Goal: Task Accomplishment & Management: Manage account settings

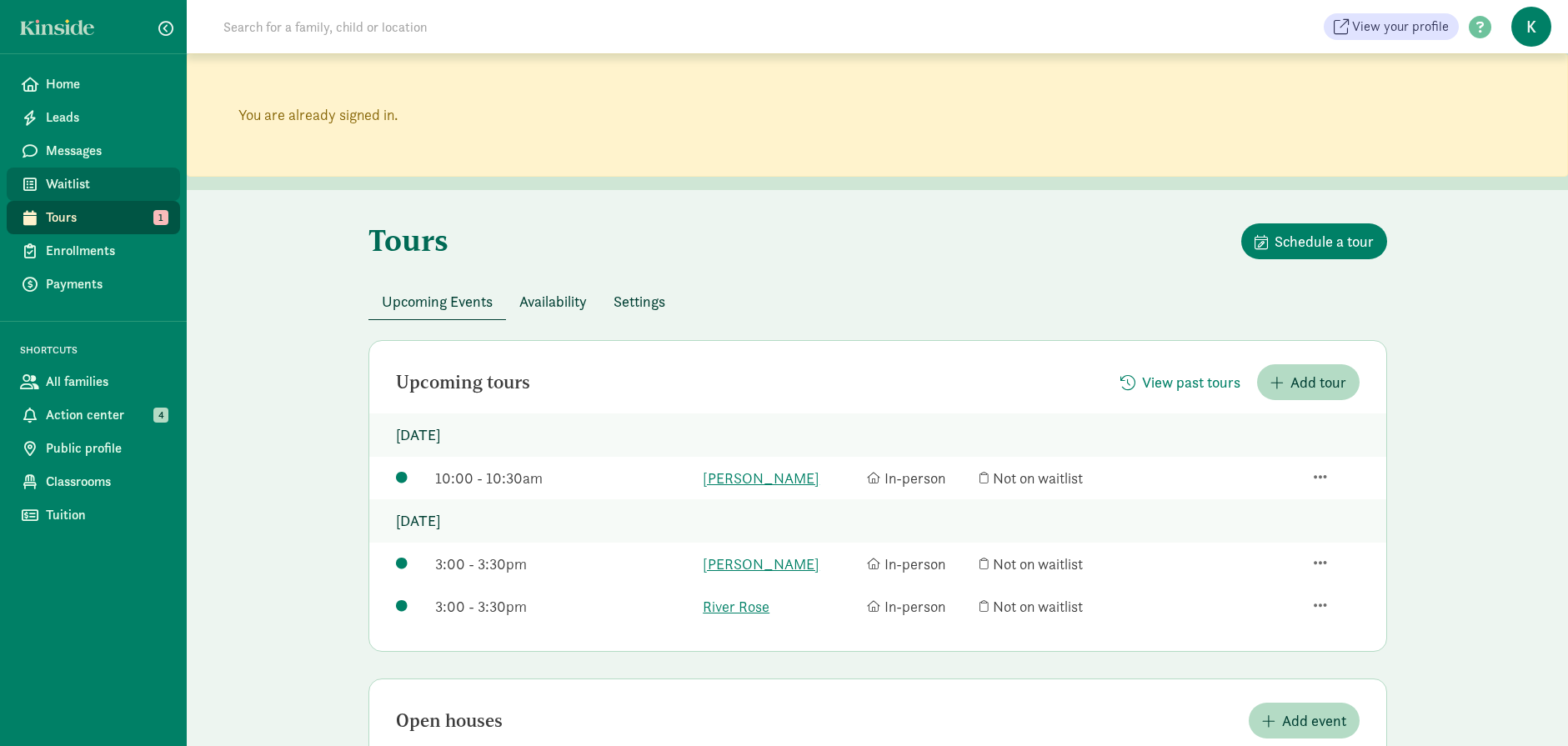
click at [76, 183] on span "Waitlist" at bounding box center [106, 184] width 121 height 20
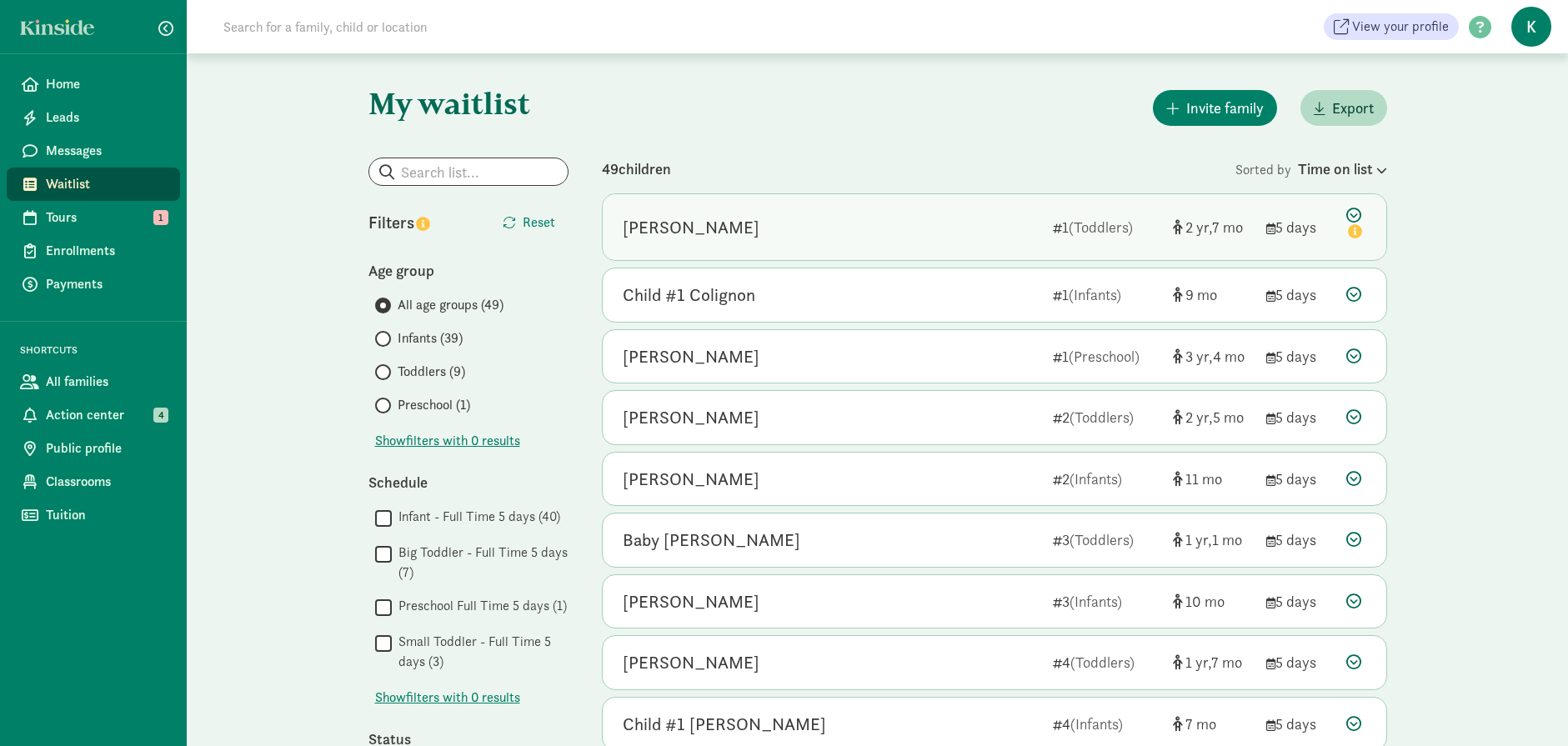
click at [945, 232] on div "[PERSON_NAME]" at bounding box center [831, 227] width 416 height 26
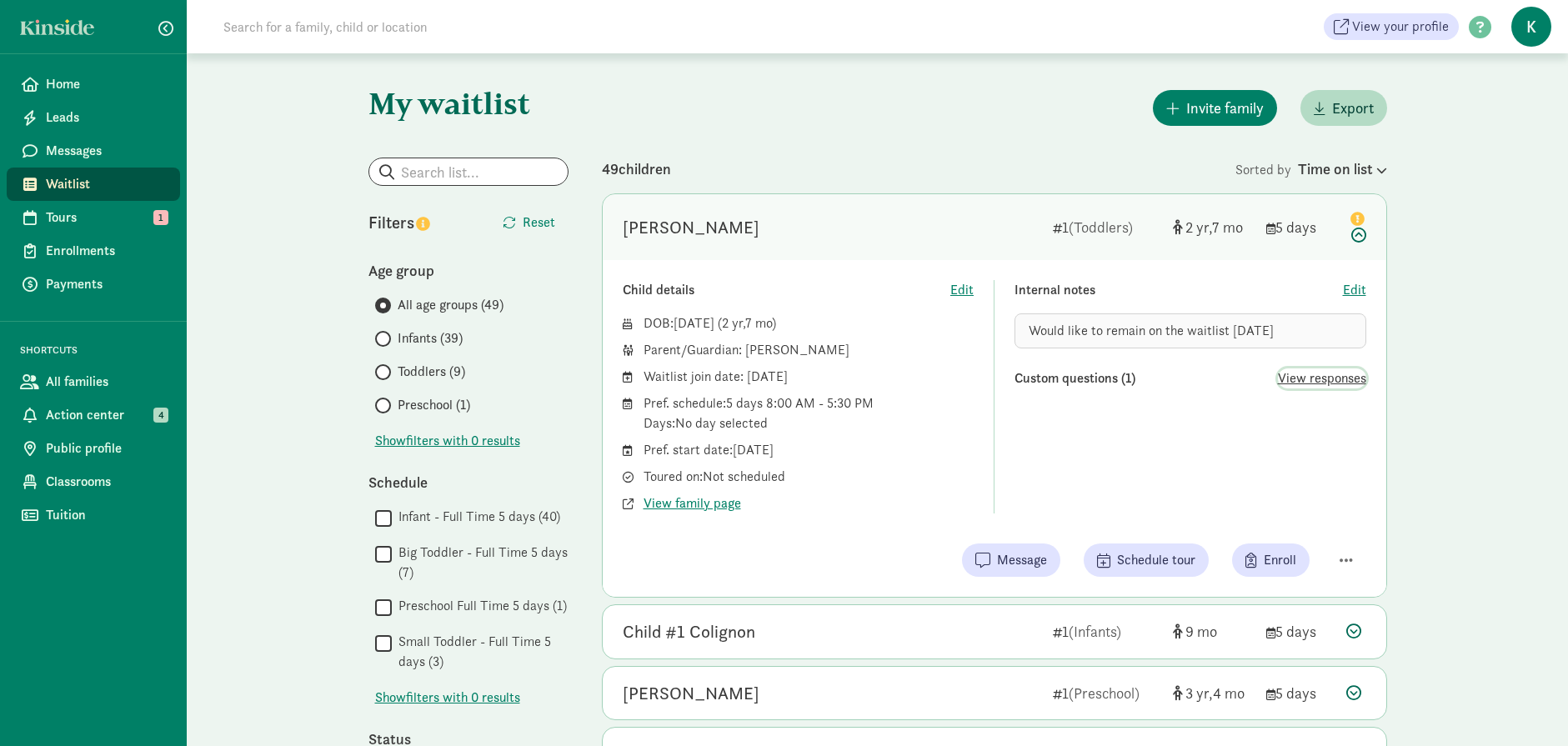
click at [1319, 374] on span "View responses" at bounding box center [1322, 378] width 89 height 20
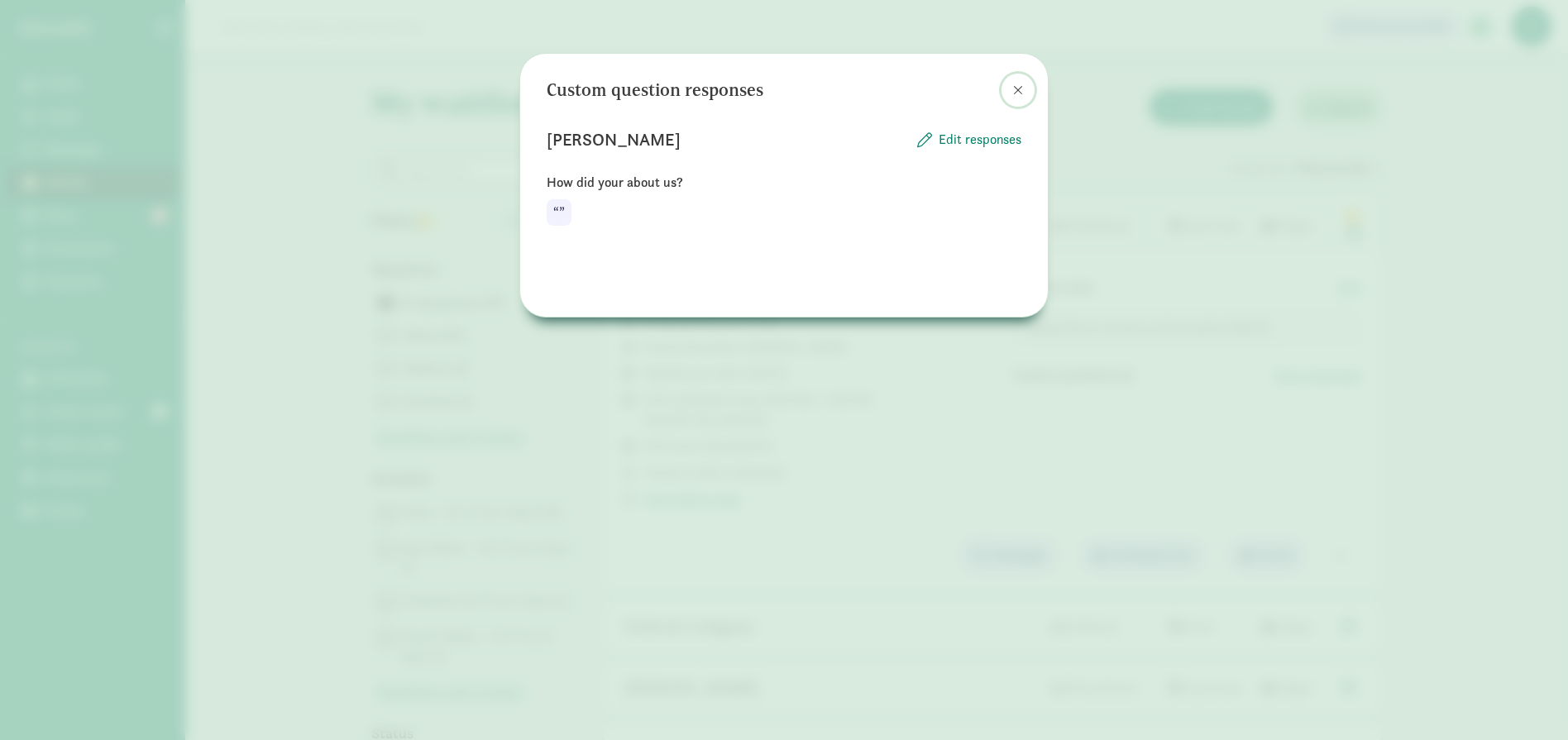
click at [1019, 90] on span at bounding box center [1018, 90] width 10 height 13
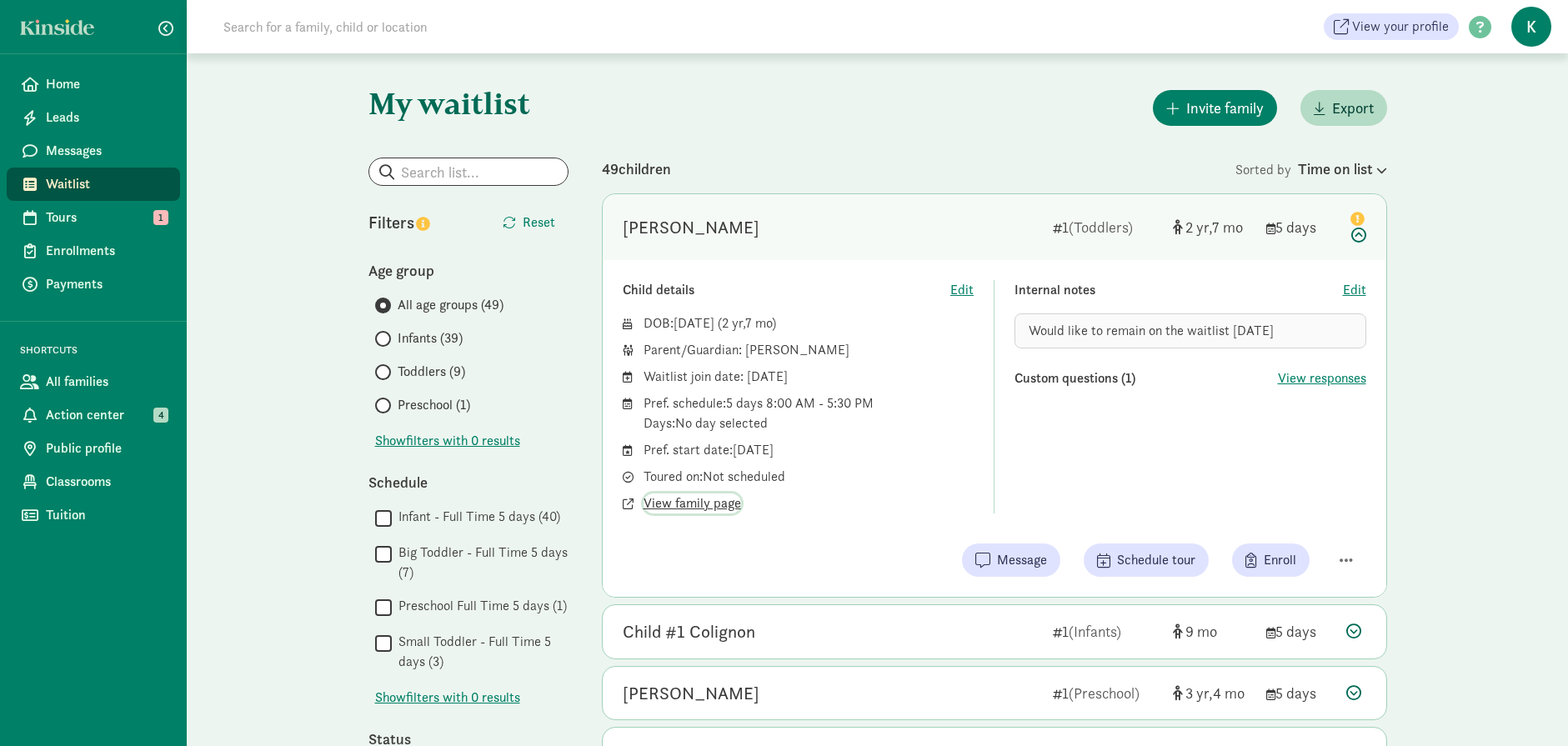
click at [723, 501] on span "View family page" at bounding box center [693, 503] width 98 height 20
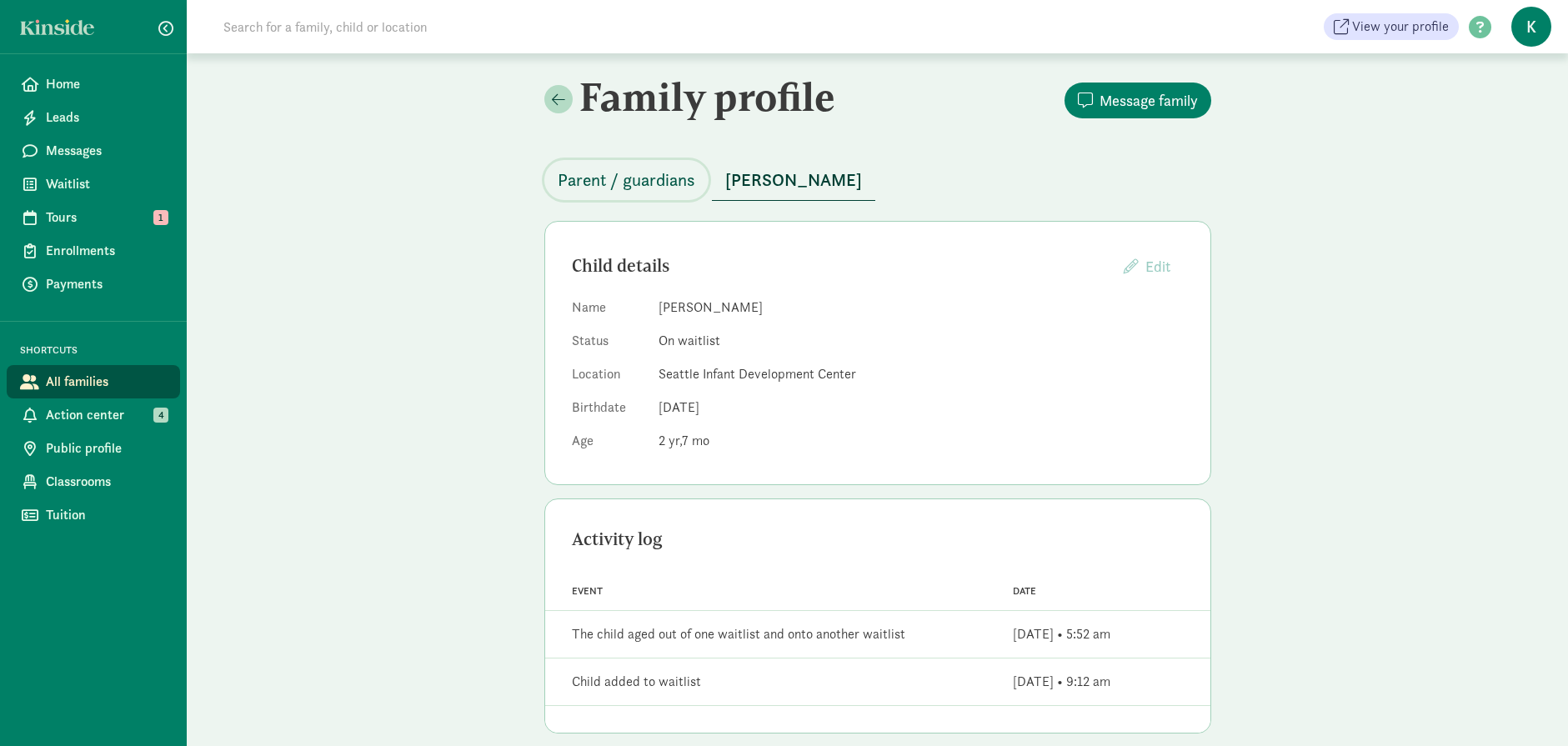
click at [628, 186] on span "Parent / guardians" at bounding box center [627, 180] width 138 height 26
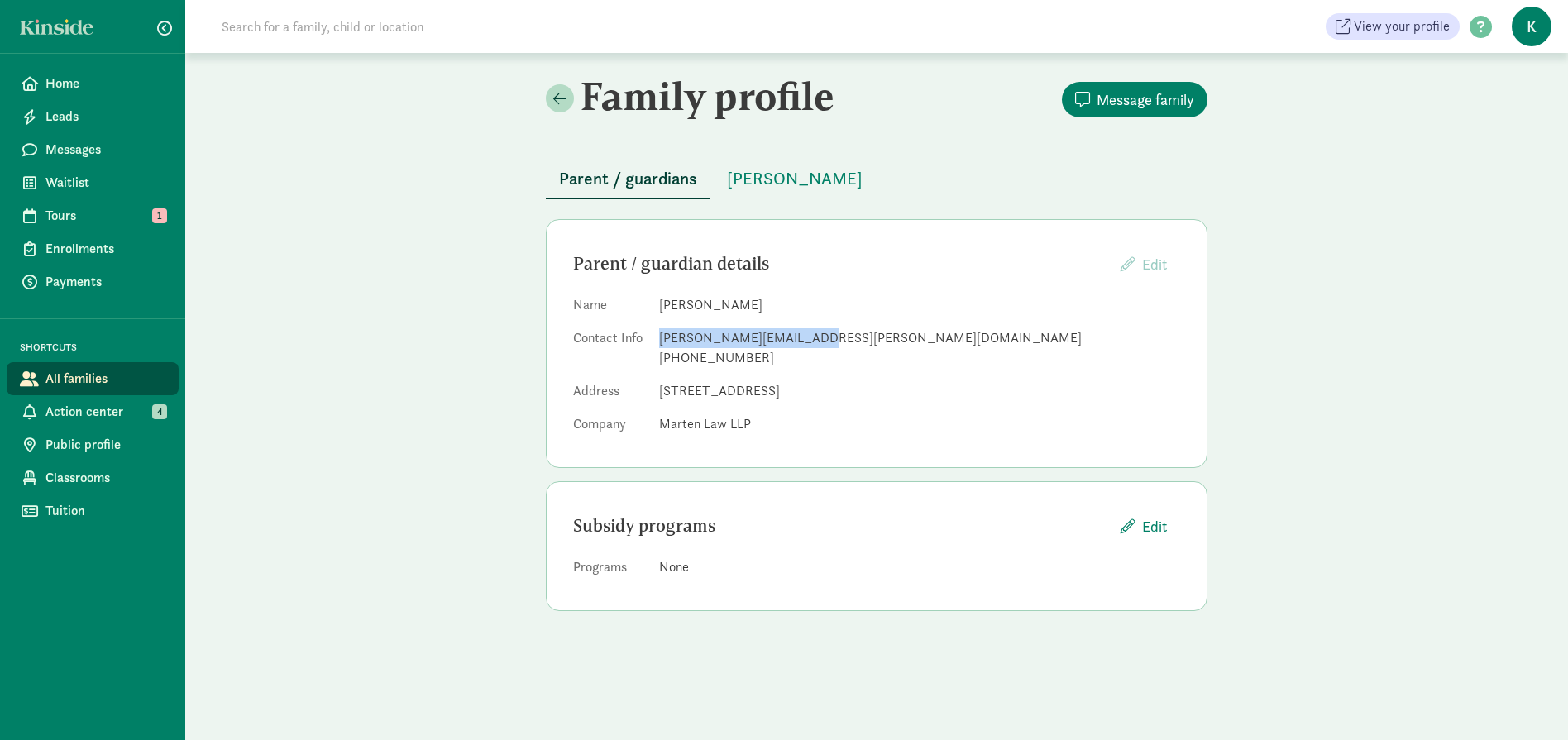
drag, startPoint x: 810, startPoint y: 334, endPoint x: 646, endPoint y: 337, distance: 164.0
click at [646, 337] on dl "Name [PERSON_NAME] Contact Info [PERSON_NAME][EMAIL_ADDRESS][PERSON_NAME][DOMAI…" at bounding box center [876, 368] width 606 height 146
copy dl "[PERSON_NAME][EMAIL_ADDRESS][PERSON_NAME][DOMAIN_NAME]"
click at [893, 341] on div "[PERSON_NAME][EMAIL_ADDRESS][PERSON_NAME][DOMAIN_NAME]" at bounding box center [919, 337] width 520 height 20
click at [811, 179] on span "[PERSON_NAME]" at bounding box center [794, 178] width 135 height 26
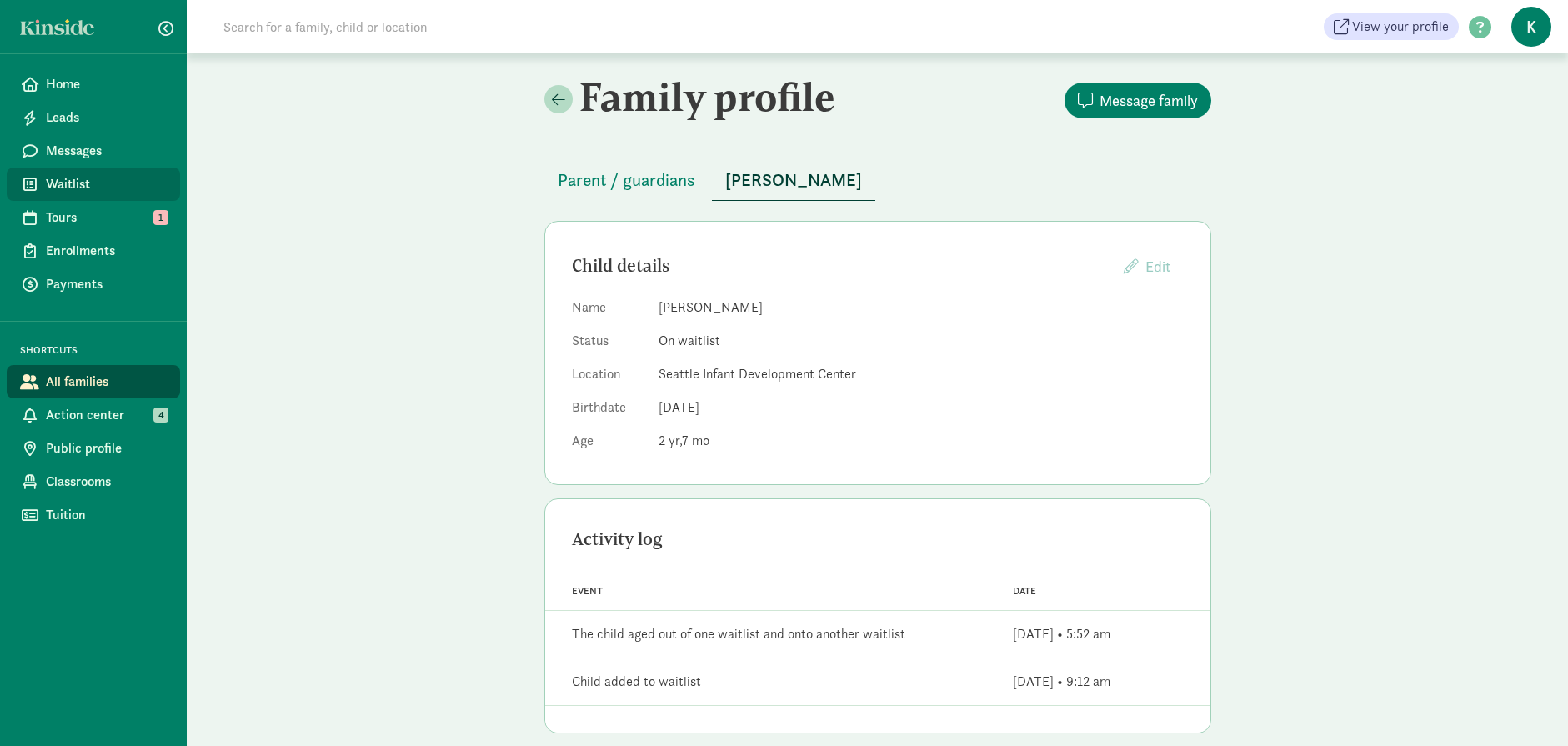
click at [76, 180] on span "Waitlist" at bounding box center [106, 184] width 121 height 20
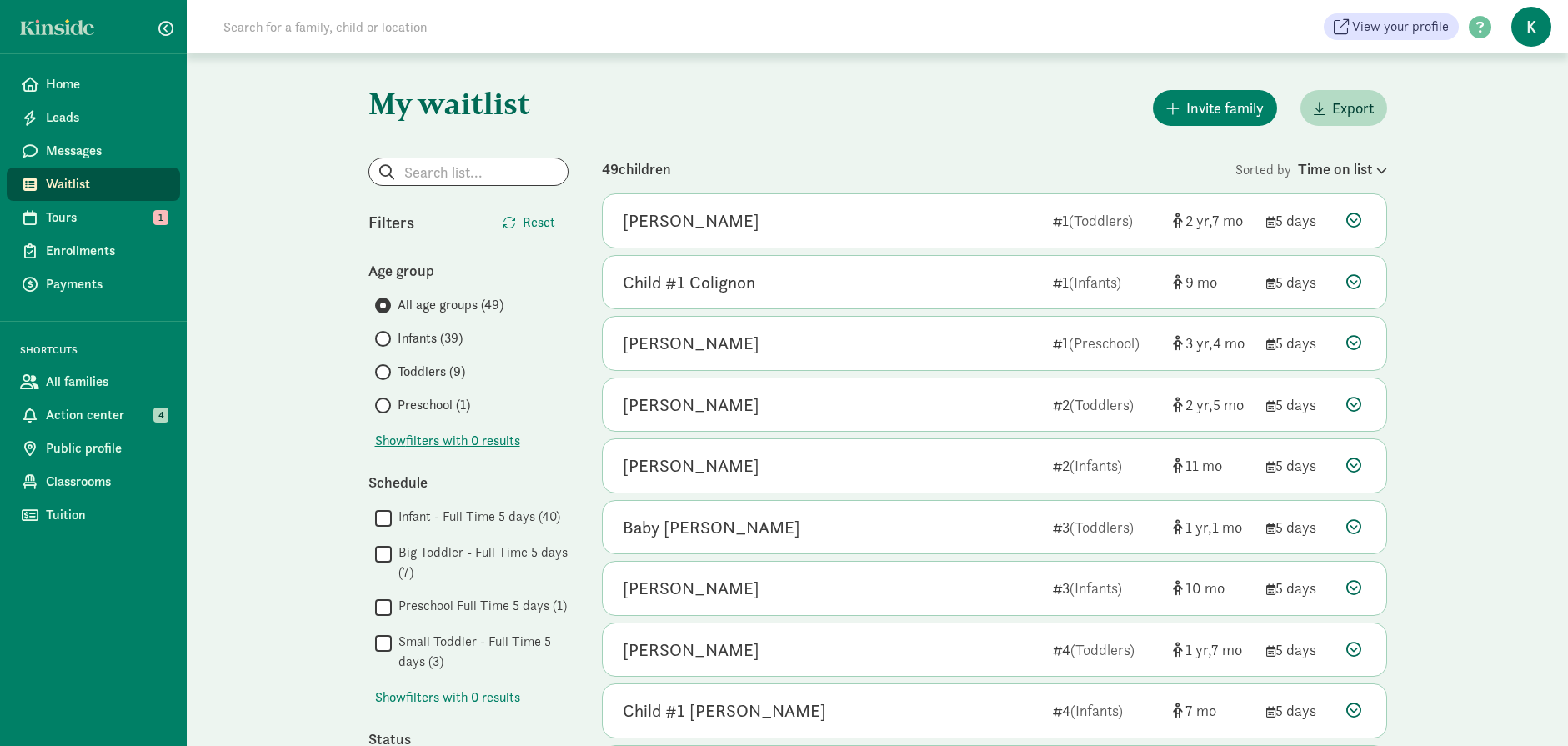
click at [1356, 220] on icon at bounding box center [1354, 220] width 15 height 15
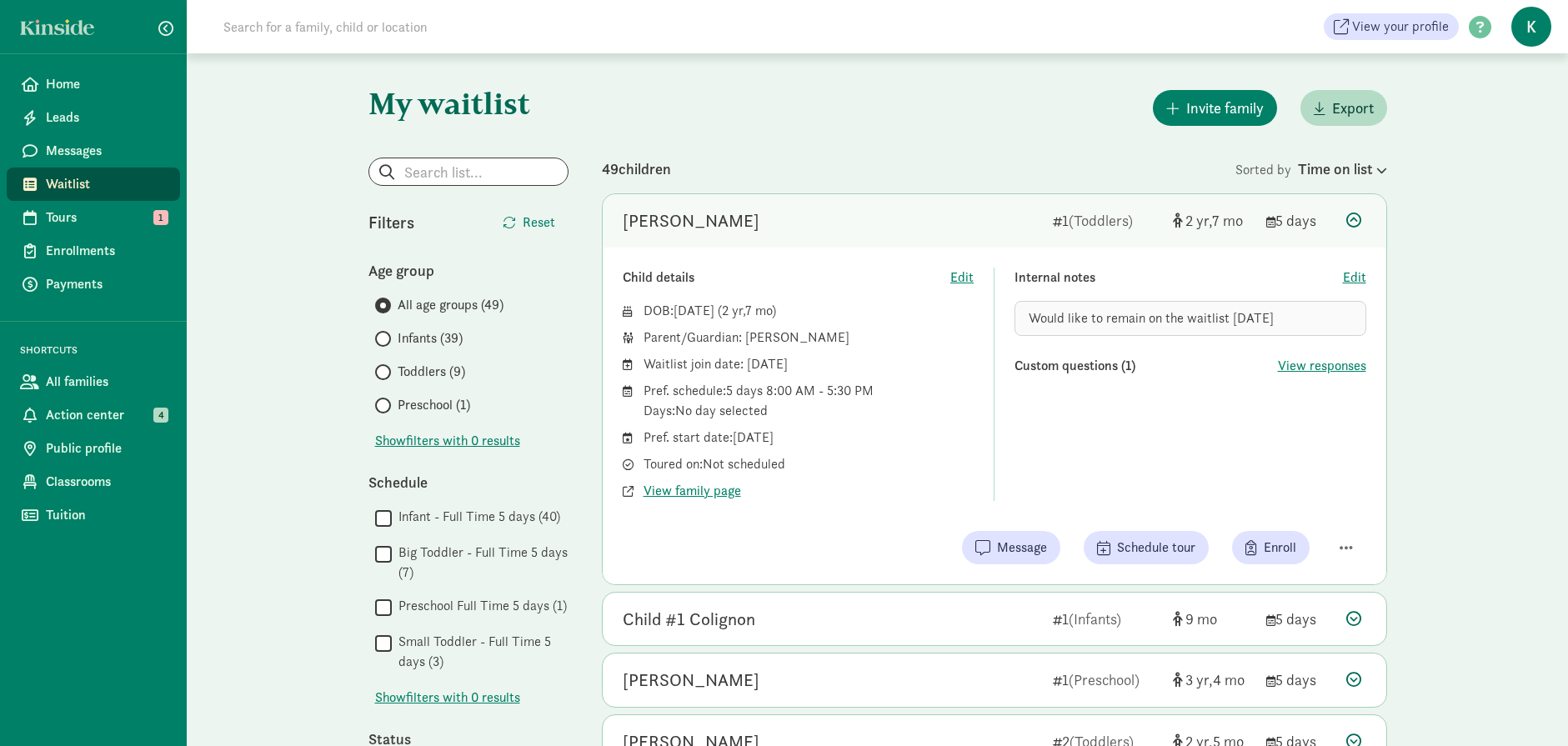
click at [1277, 315] on div "Would like to remain on the waitlist 8/27/24" at bounding box center [1190, 317] width 351 height 35
click at [1288, 319] on div "Would like to remain on the waitlist 8/27/24" at bounding box center [1190, 317] width 351 height 35
click at [1361, 276] on span "Edit" at bounding box center [1354, 277] width 24 height 20
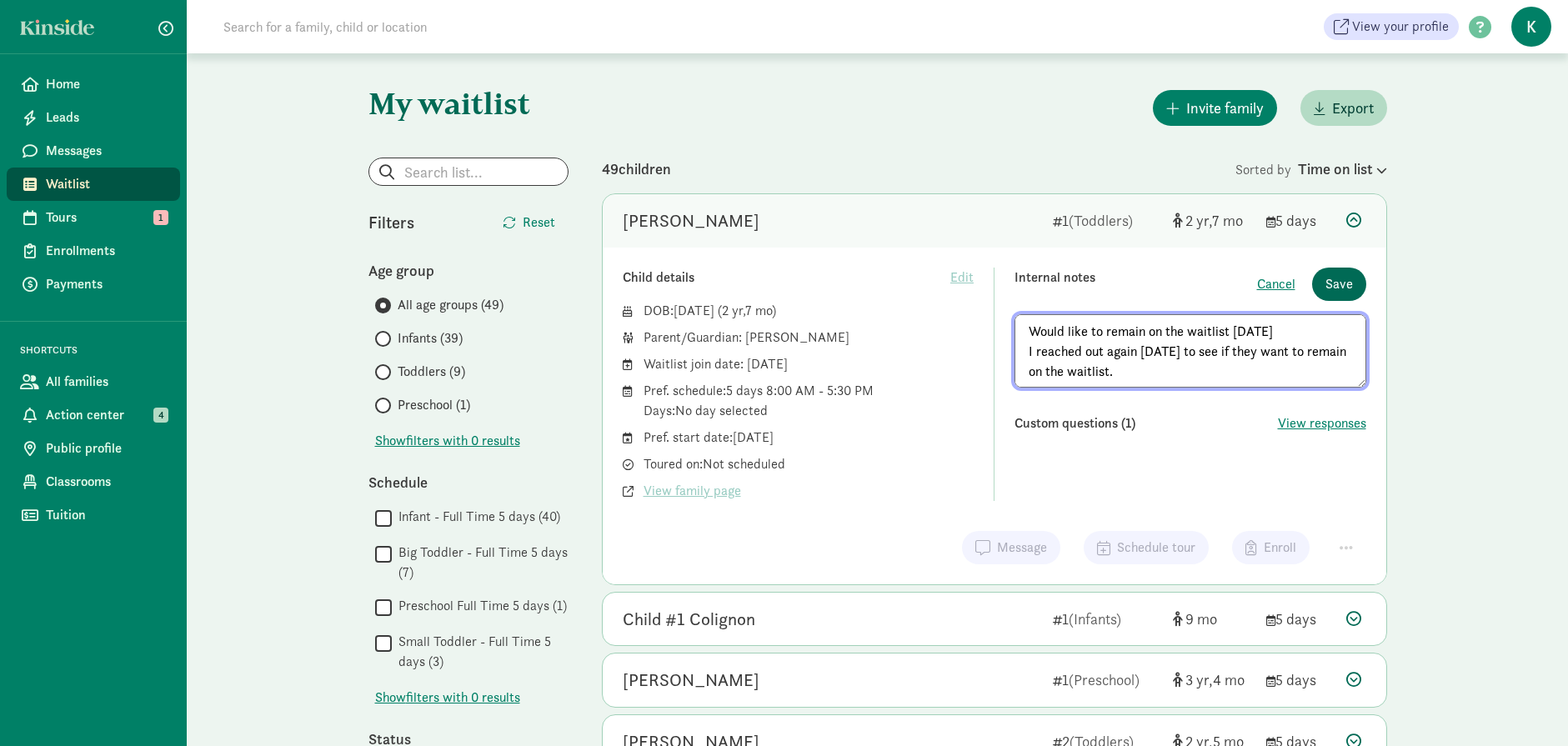
type textarea "Would like to remain on the waitlist 8/27/24 I reached out again 8/18/25 to see…"
click at [1333, 284] on span "Save" at bounding box center [1339, 284] width 27 height 20
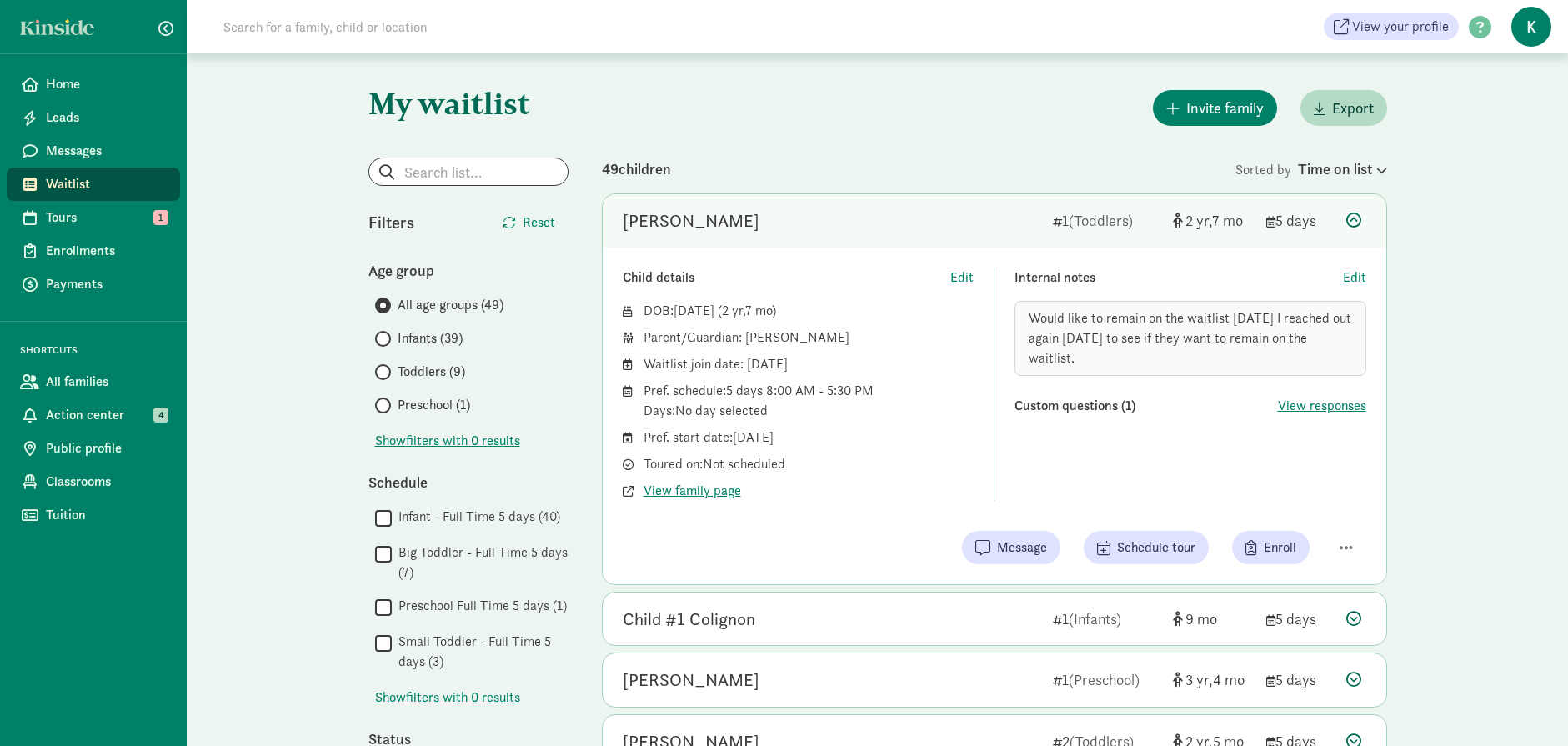
click at [1358, 221] on icon at bounding box center [1354, 220] width 15 height 15
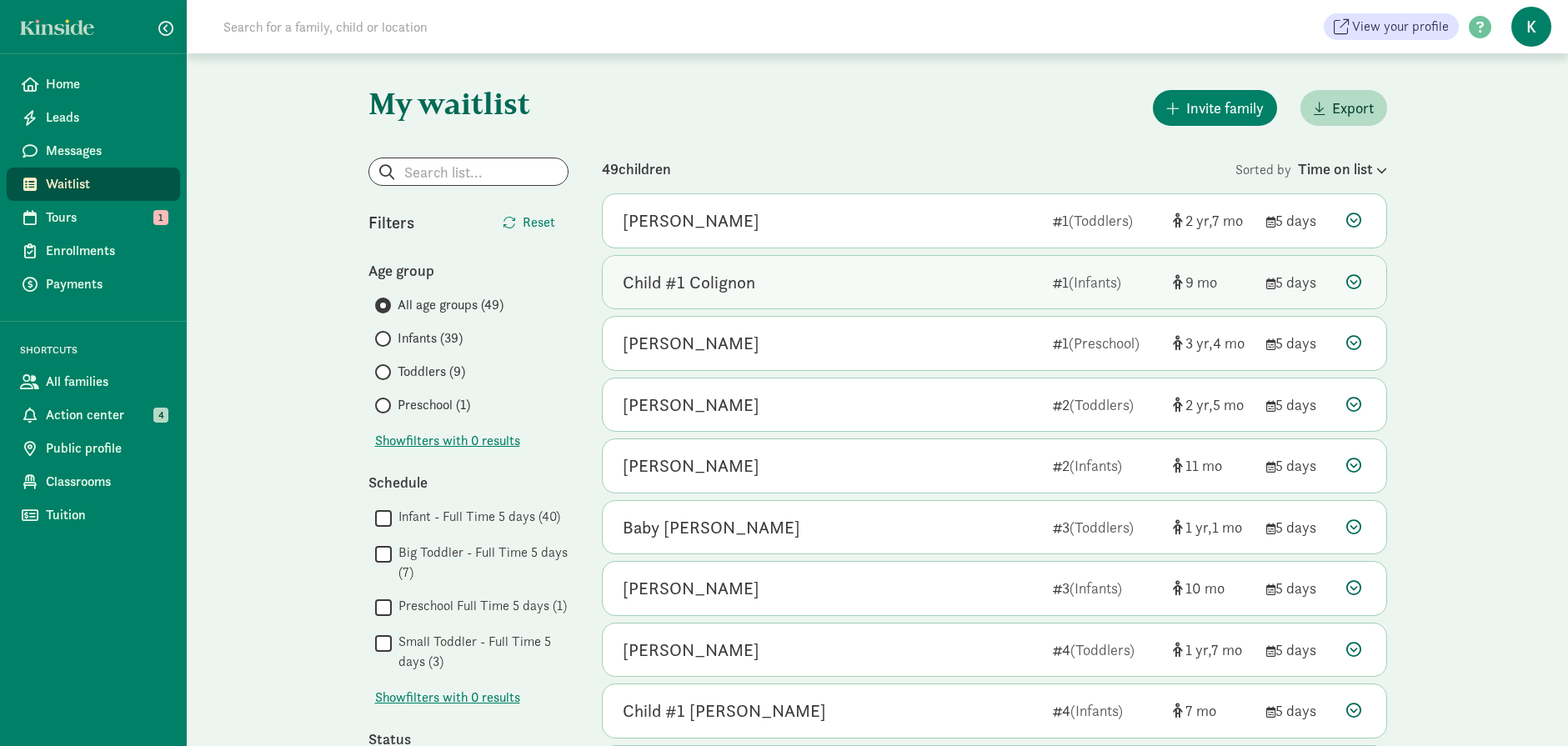
click at [1355, 279] on icon at bounding box center [1354, 282] width 15 height 15
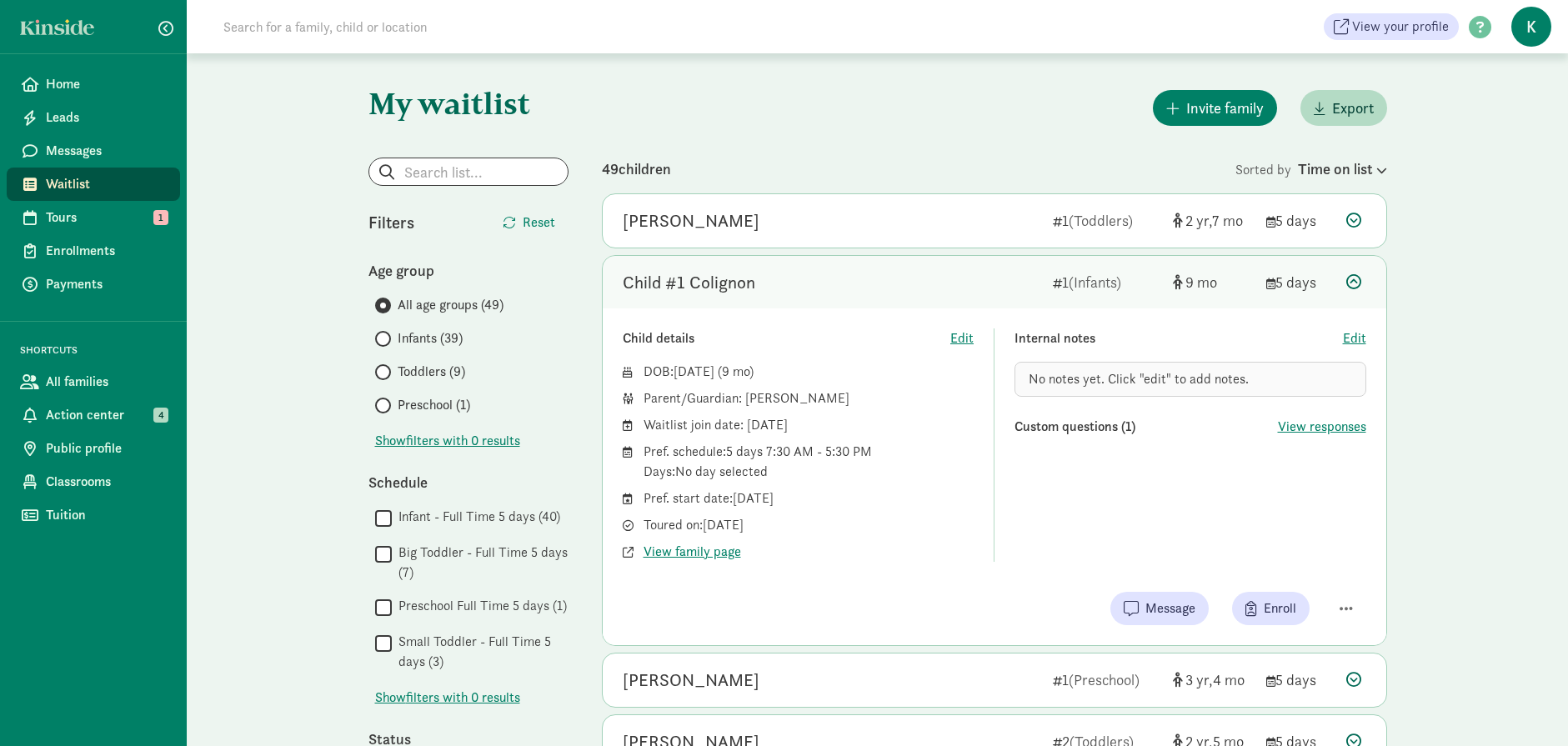
click at [1359, 284] on icon at bounding box center [1354, 282] width 15 height 15
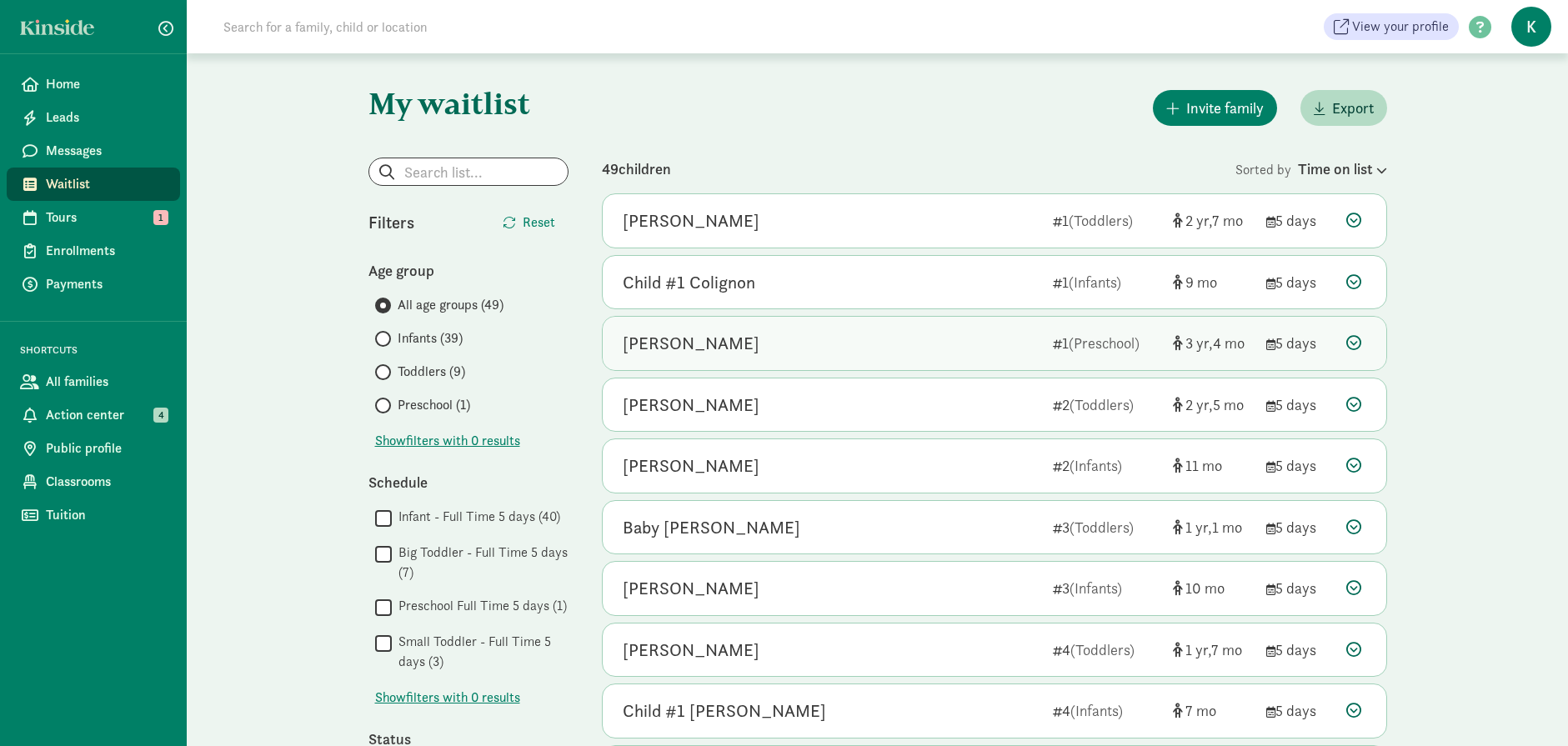
click at [1354, 344] on icon at bounding box center [1354, 343] width 15 height 15
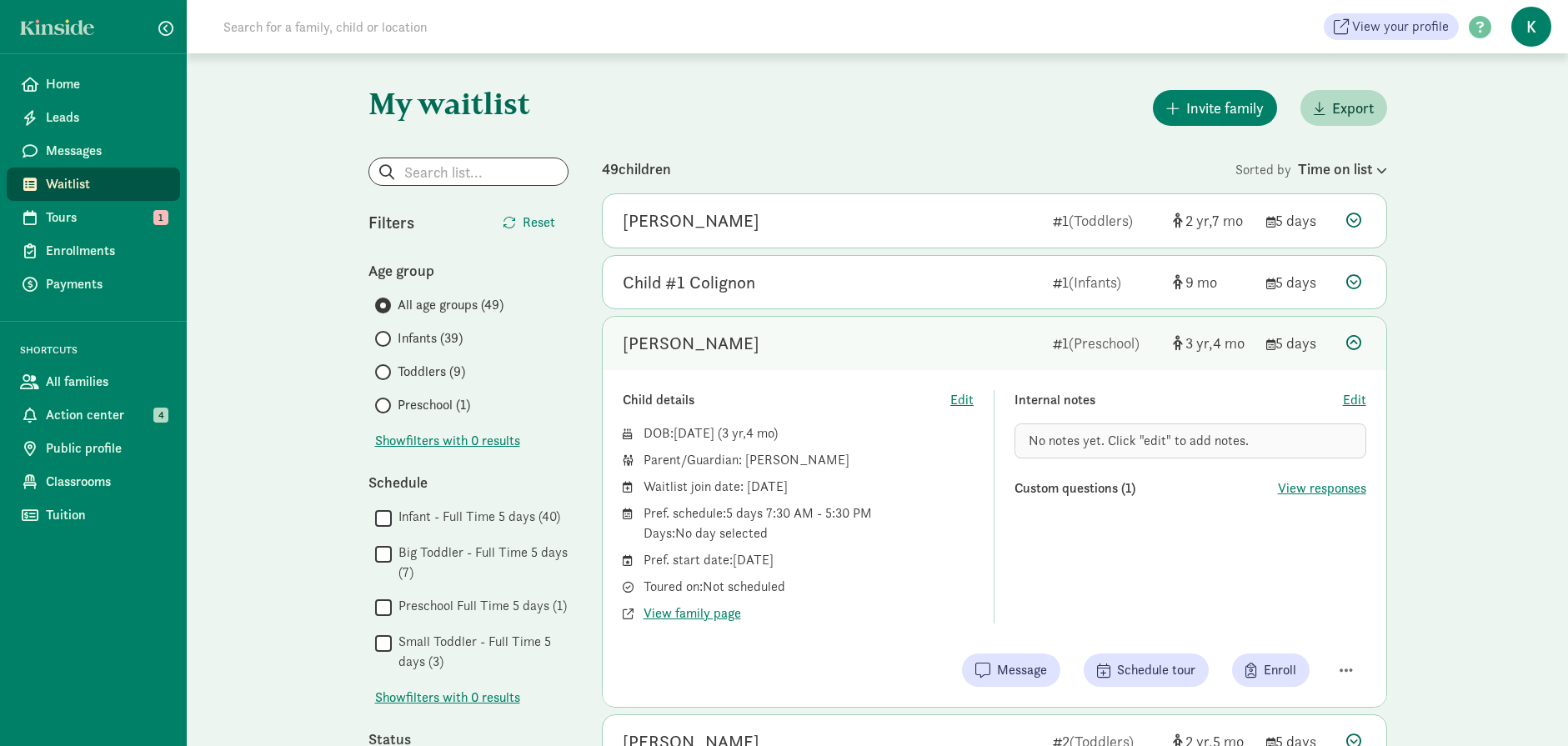
scroll to position [83, 0]
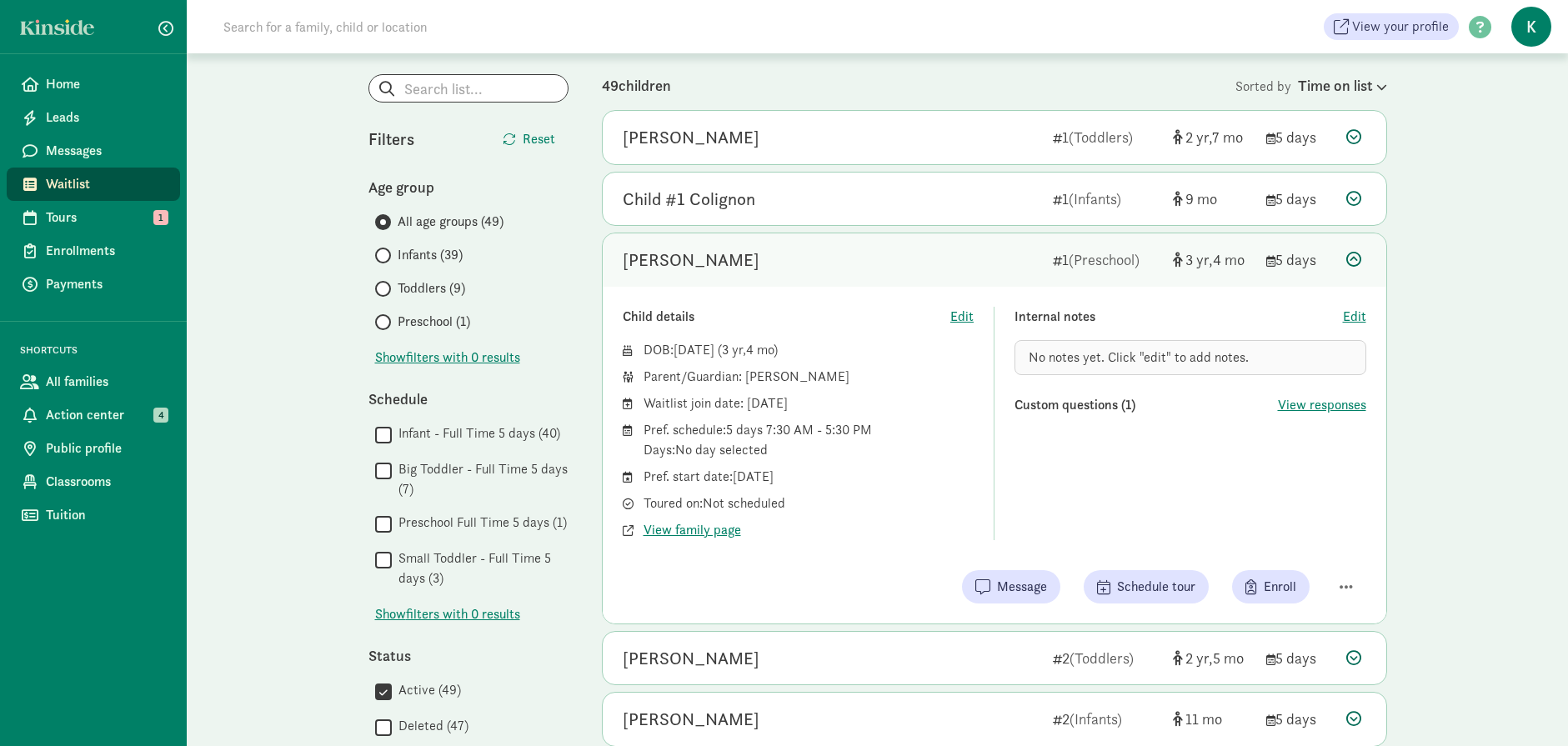
click at [1130, 349] on span "No notes yet. Click "edit" to add notes." at bounding box center [1139, 357] width 220 height 18
click at [1359, 316] on span "Edit" at bounding box center [1354, 316] width 24 height 20
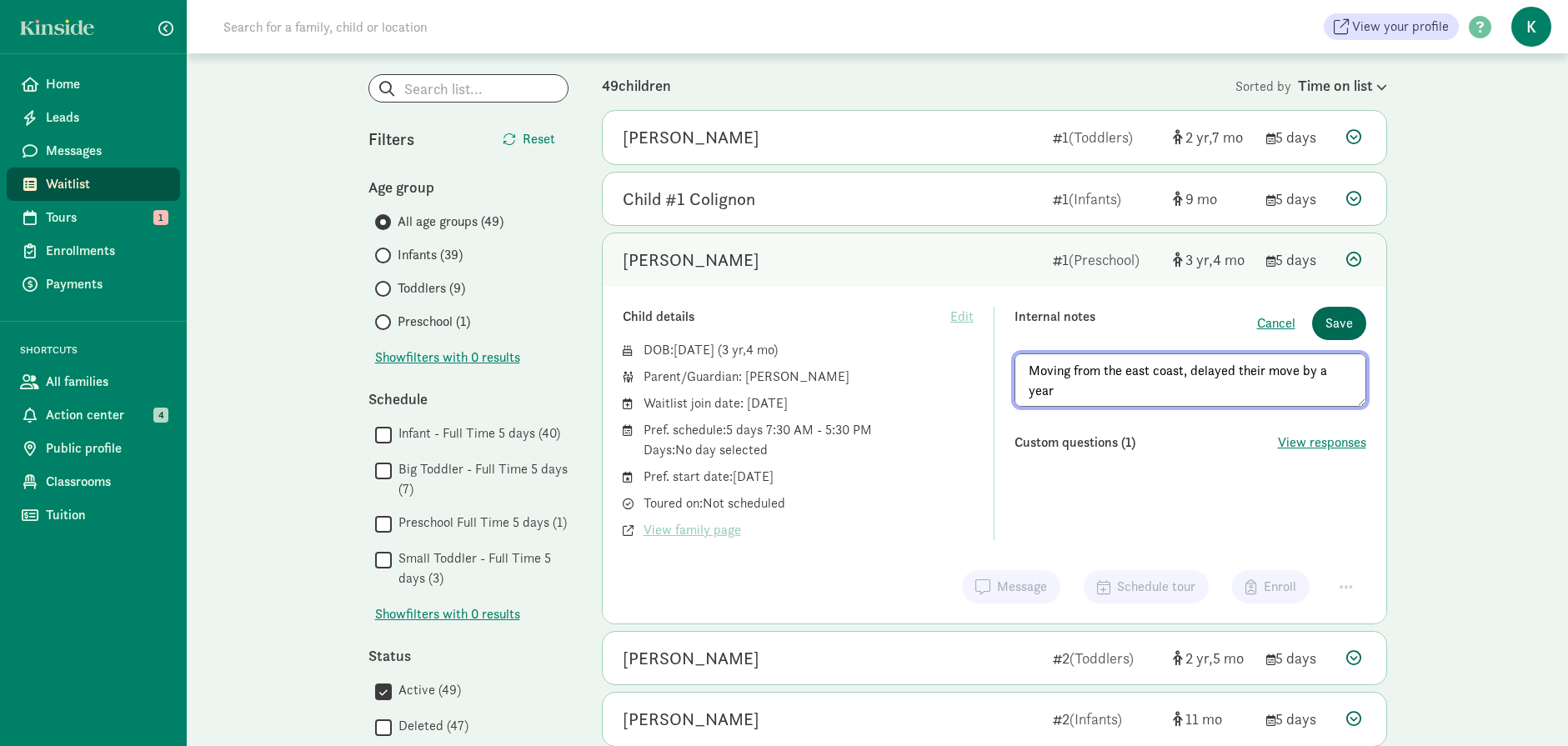
type textarea "Moving from the east coast, delayed their move by a year"
click at [1336, 321] on span "Save" at bounding box center [1339, 323] width 27 height 20
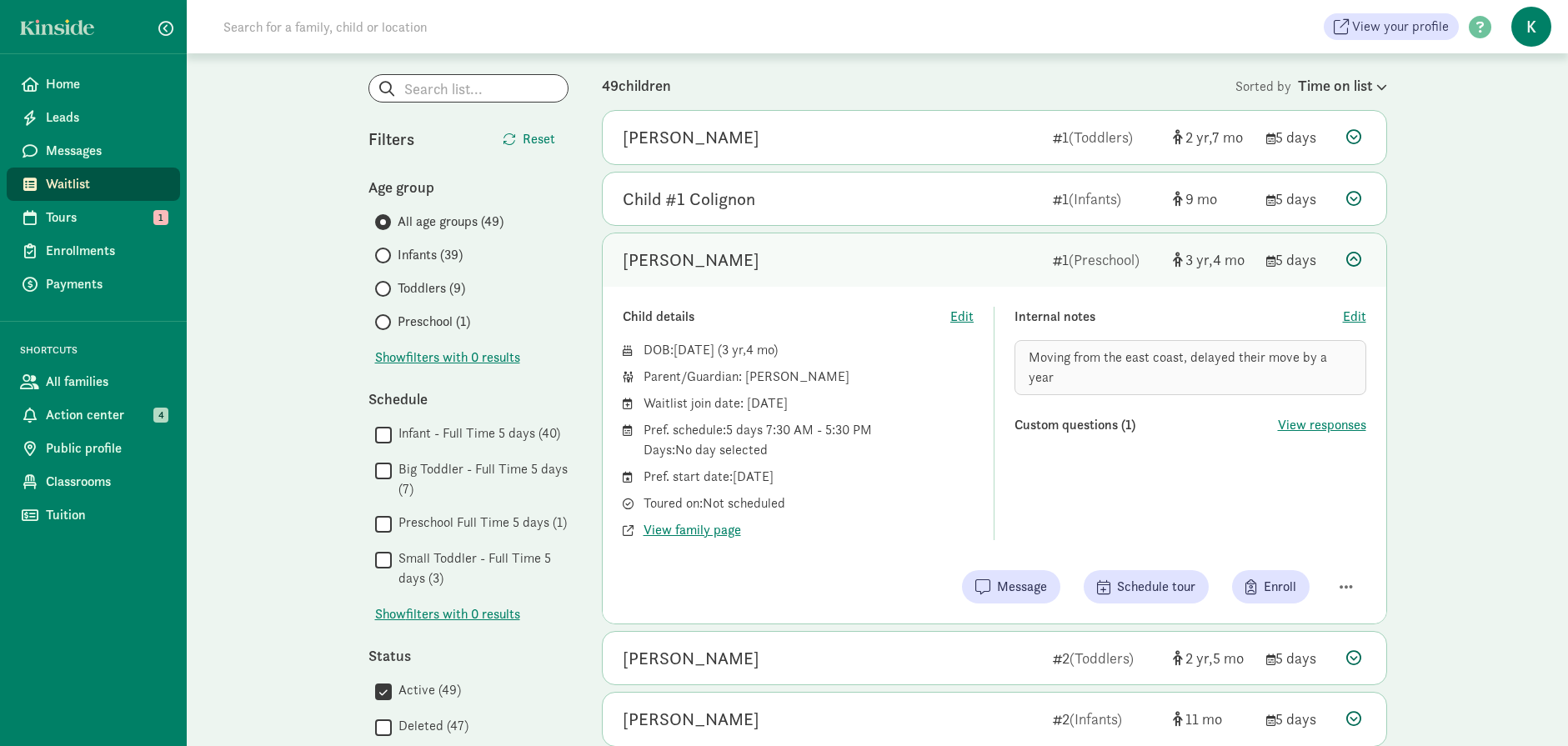
click at [1348, 261] on icon at bounding box center [1354, 259] width 15 height 15
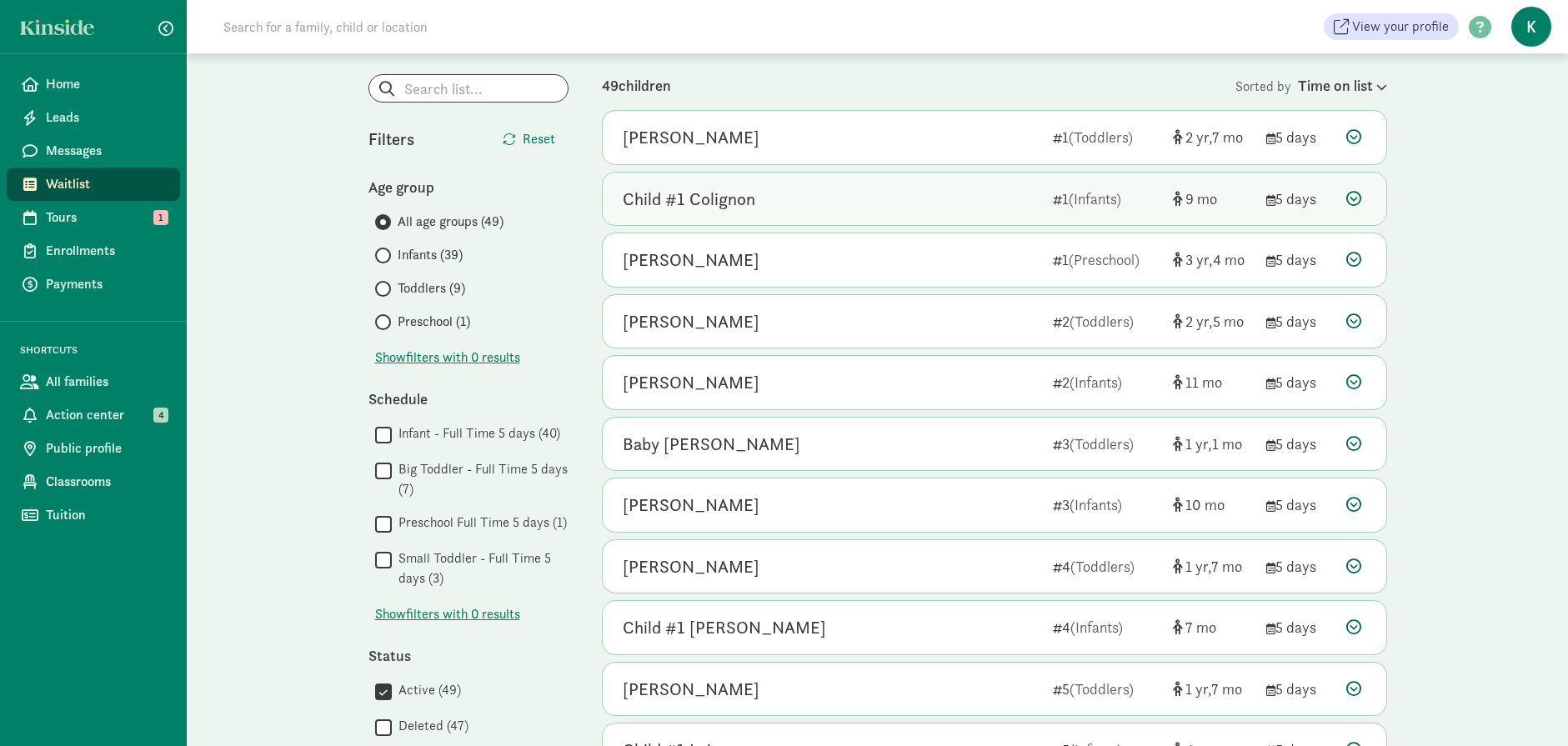
click at [1354, 196] on icon at bounding box center [1354, 199] width 15 height 15
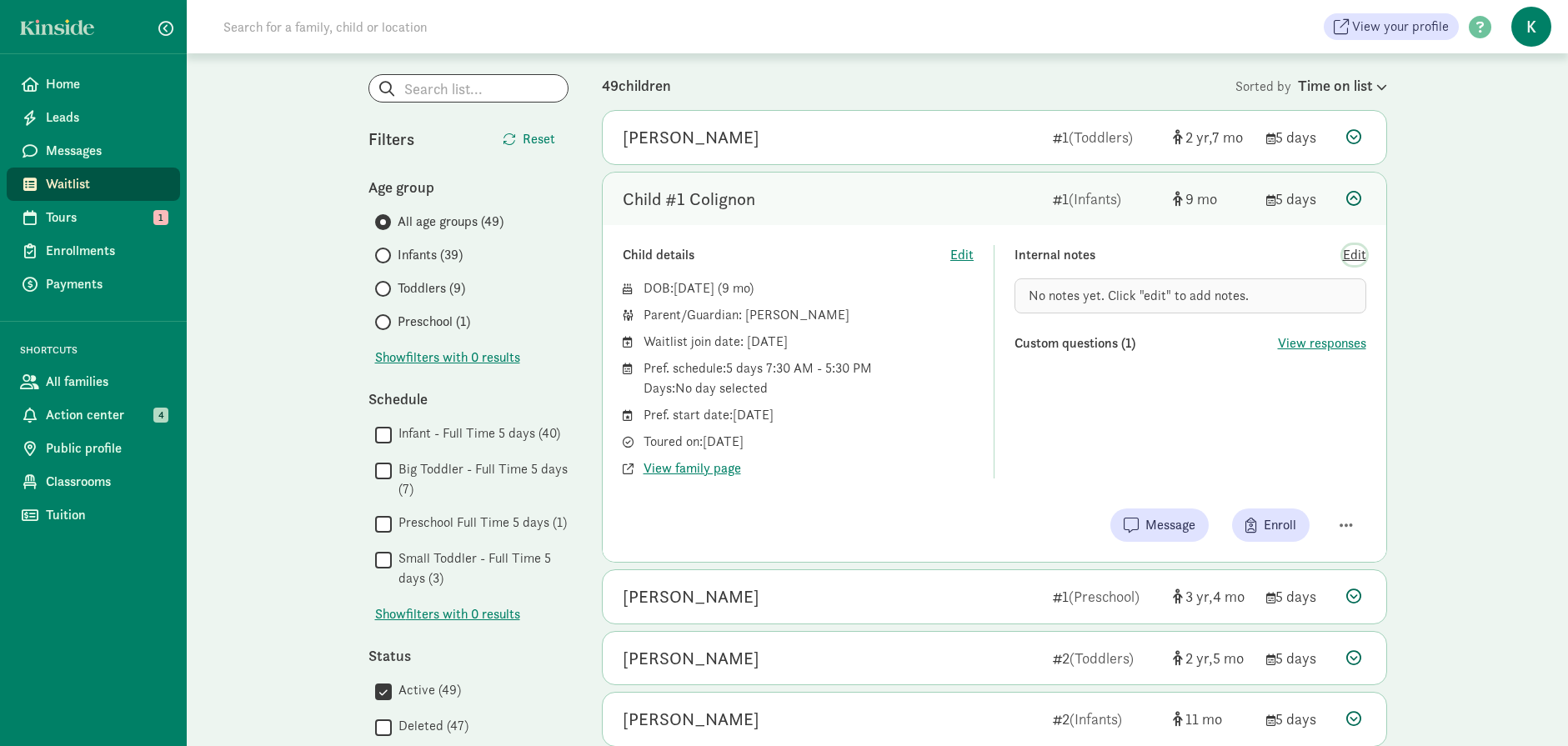
click at [1358, 253] on span "Edit" at bounding box center [1354, 254] width 24 height 20
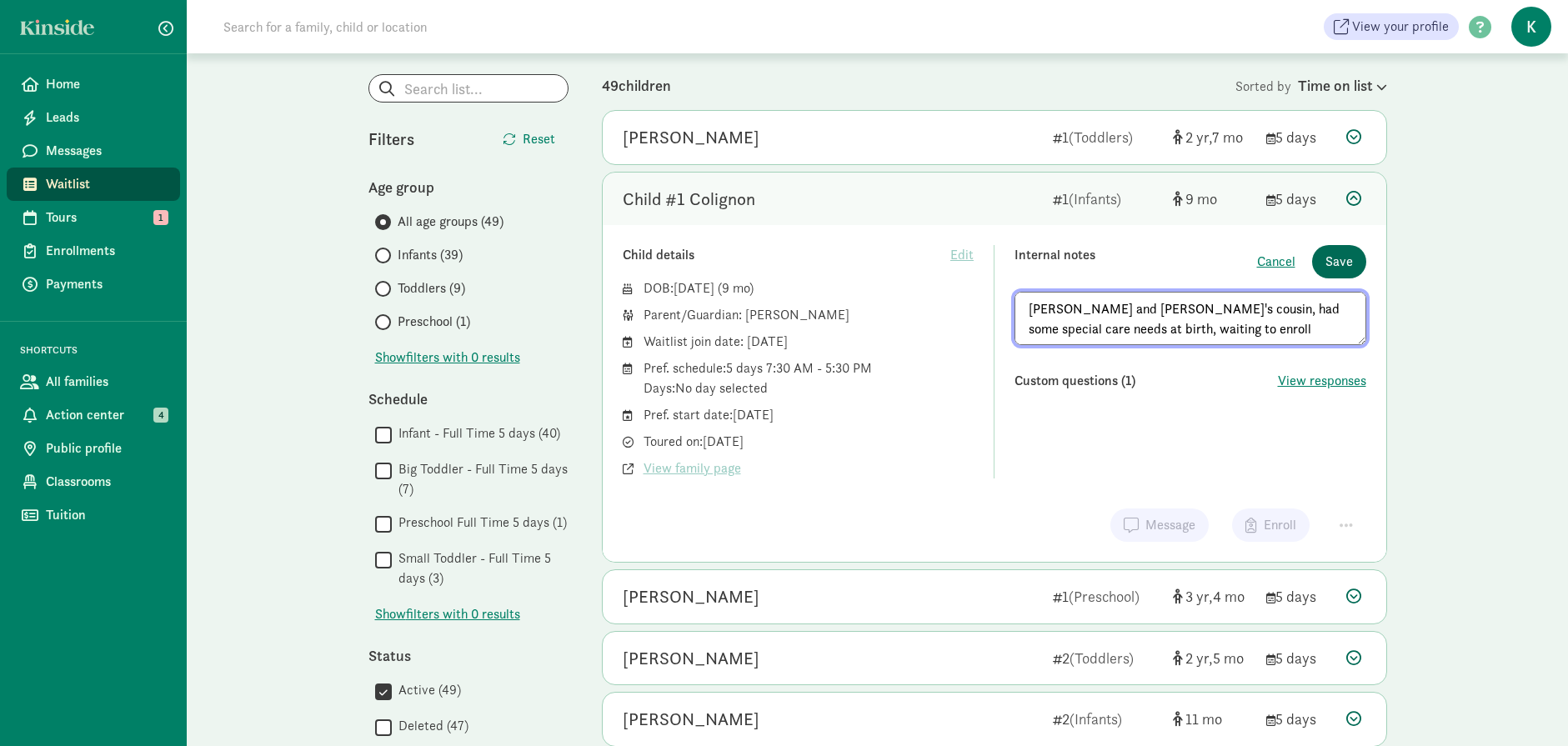
type textarea "Gabby and Jonah's cousin, had some special care needs at birth, waiting to enro…"
click at [1334, 264] on span "Save" at bounding box center [1339, 261] width 27 height 20
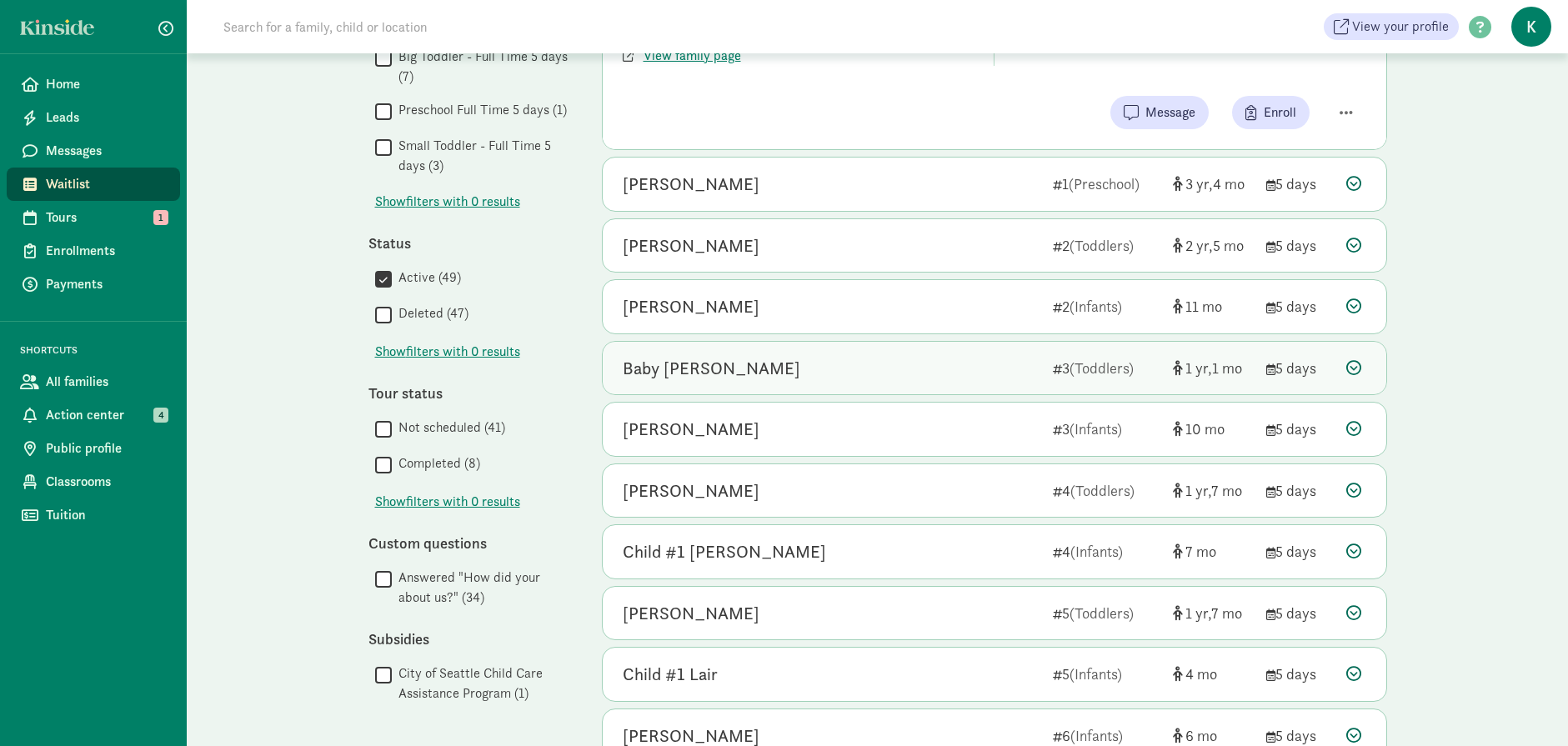
scroll to position [500, 0]
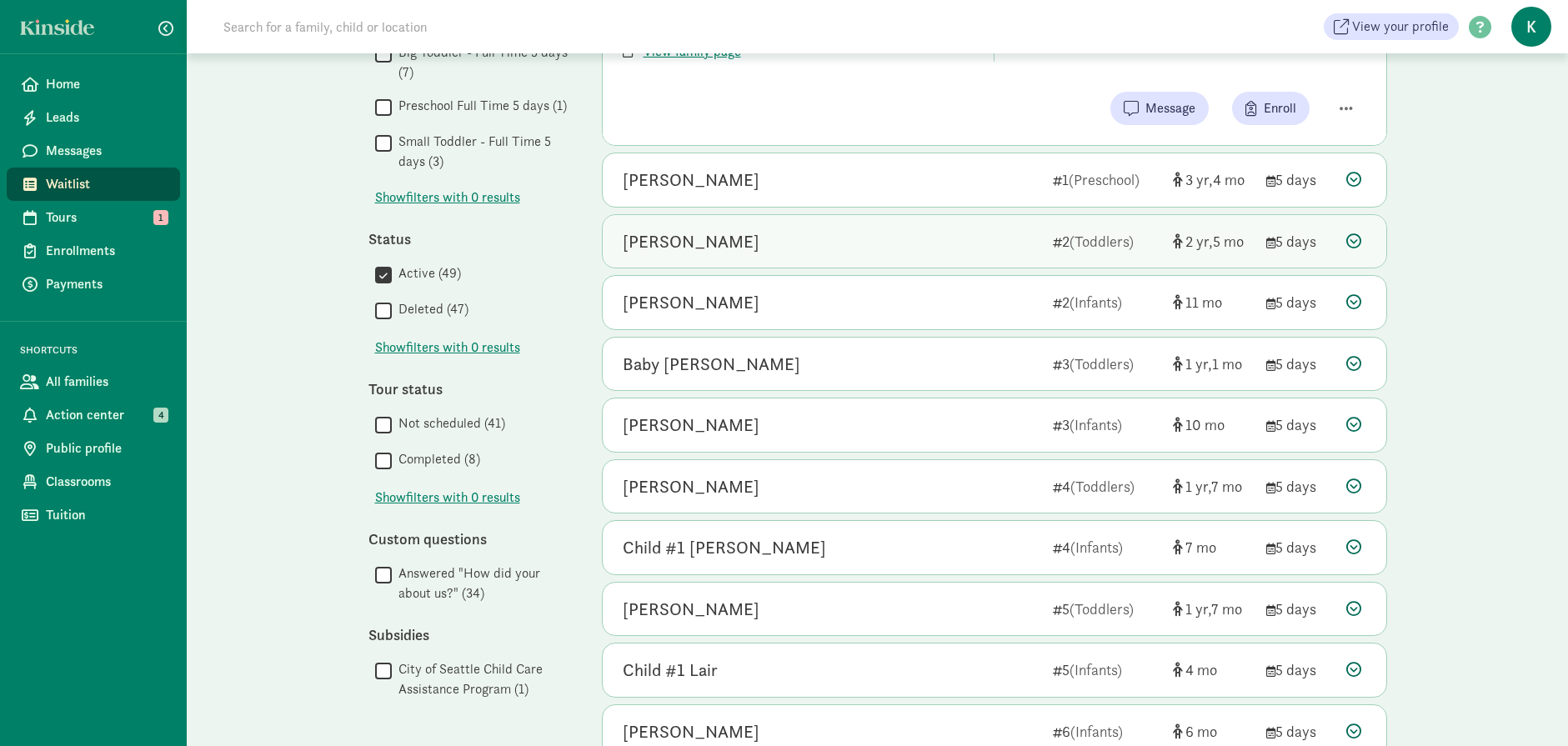
click at [1357, 245] on icon at bounding box center [1354, 241] width 15 height 15
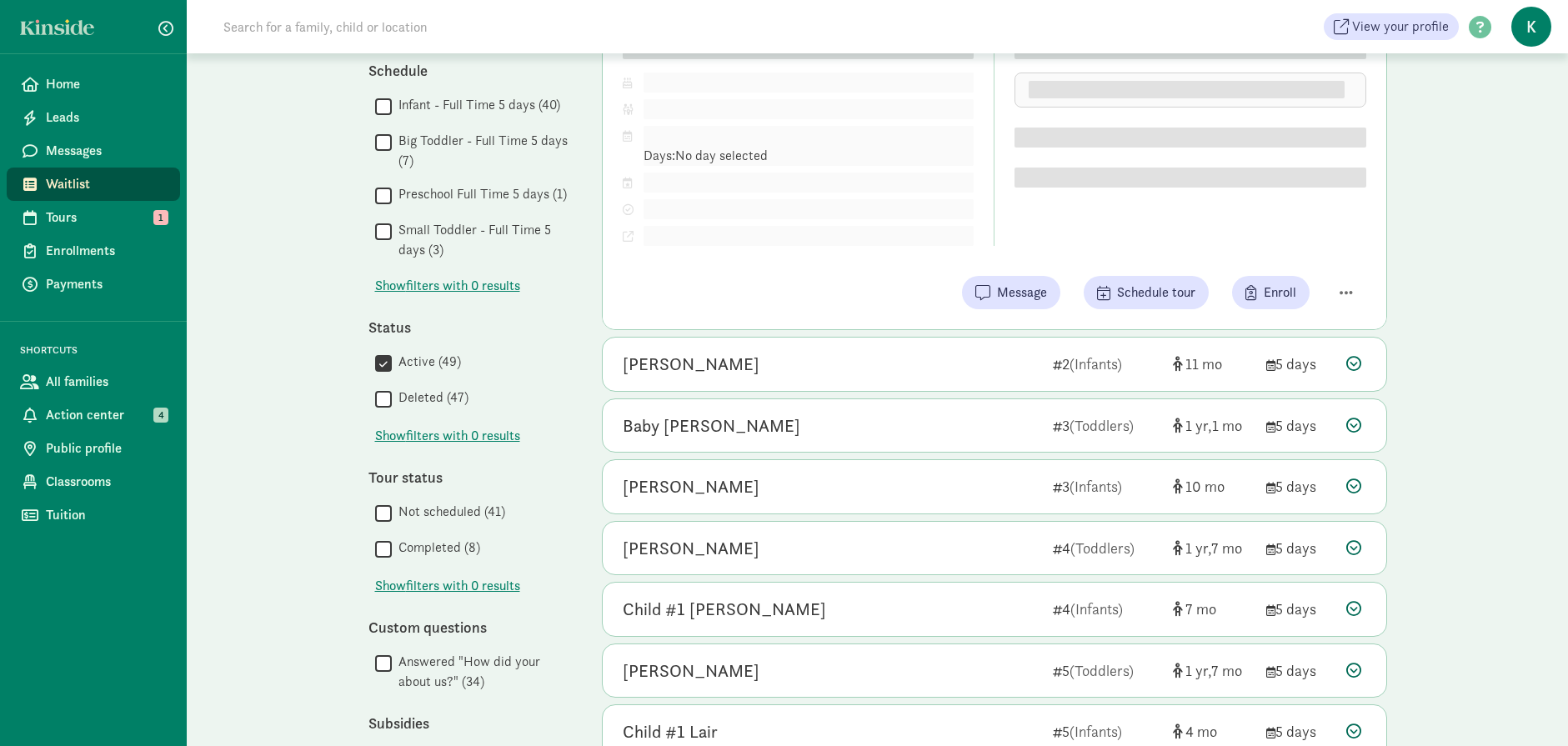
scroll to position [250, 0]
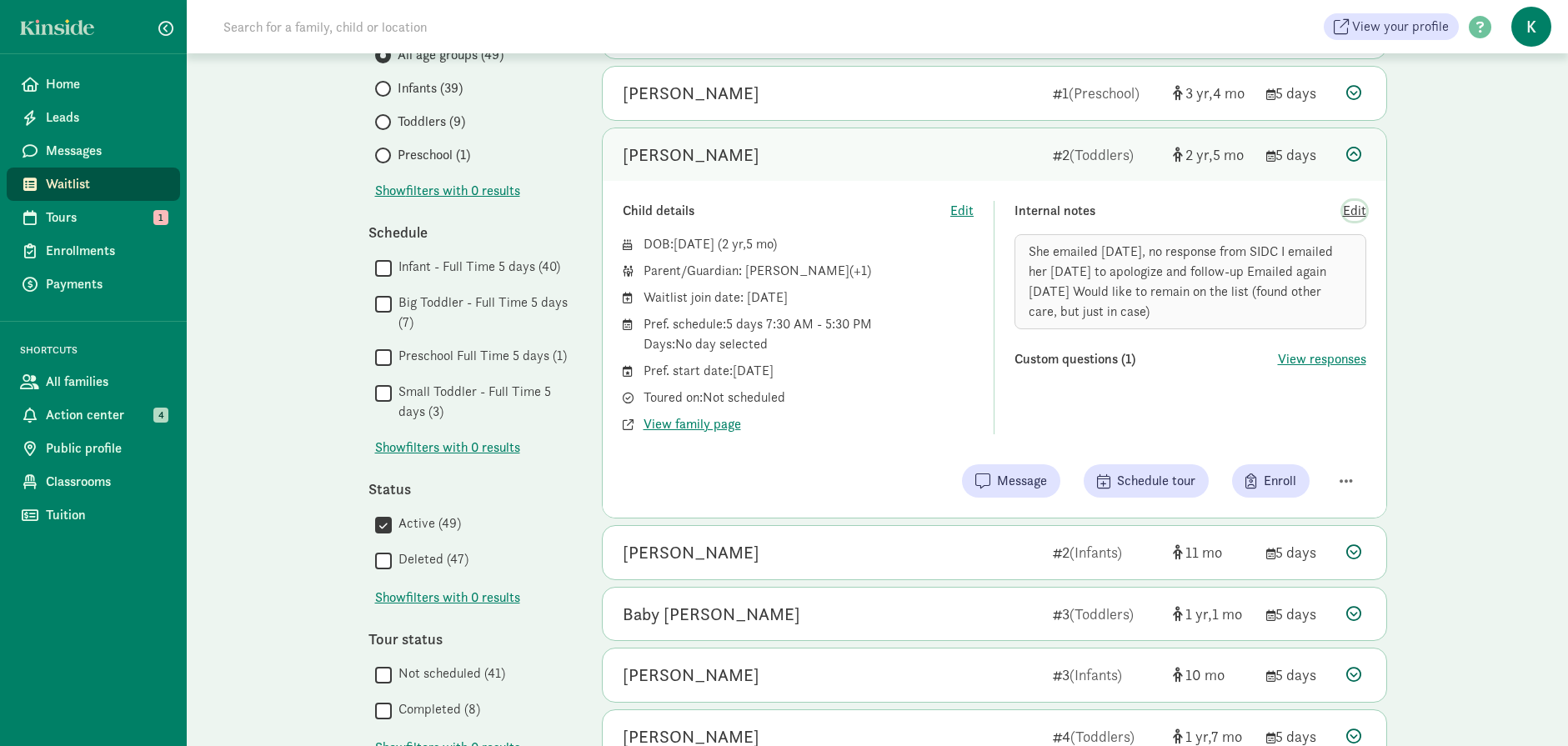
click at [1357, 215] on span "Edit" at bounding box center [1354, 210] width 24 height 20
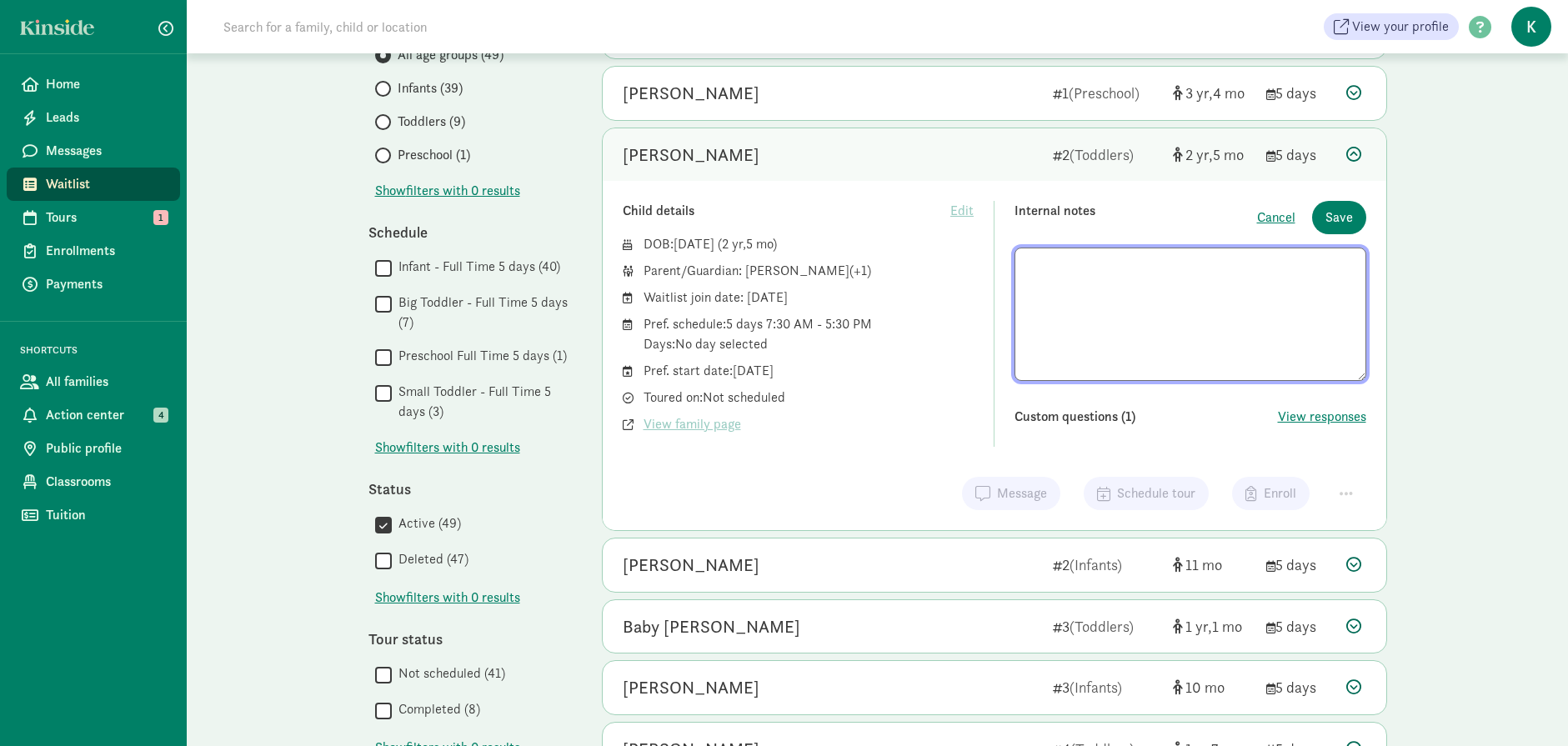
click at [1177, 369] on textarea at bounding box center [1190, 315] width 351 height 134
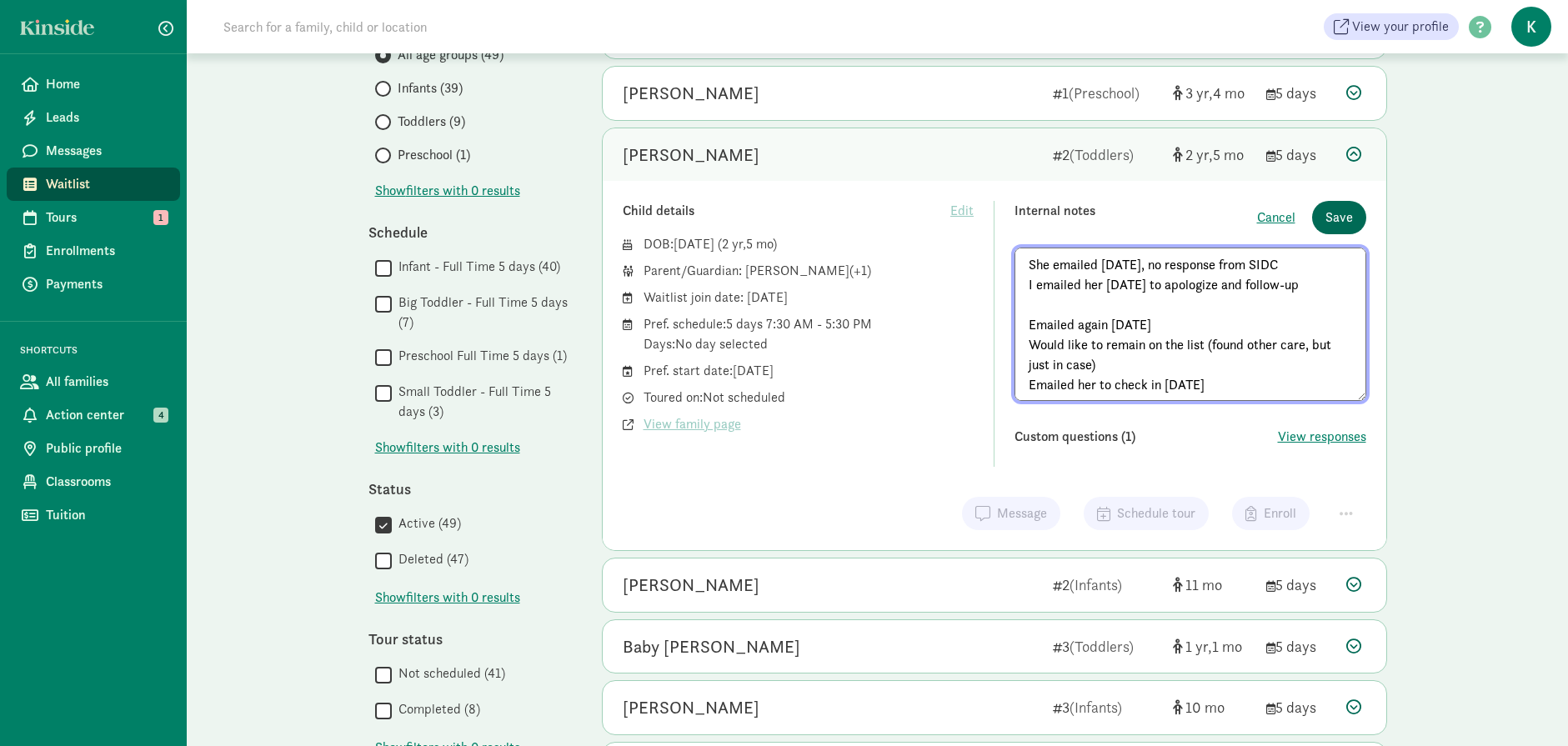
type textarea "She emailed April 2024, no response from SIDC I emailed her 9/4/24 to apologize…"
click at [1352, 220] on span "Save" at bounding box center [1339, 217] width 27 height 20
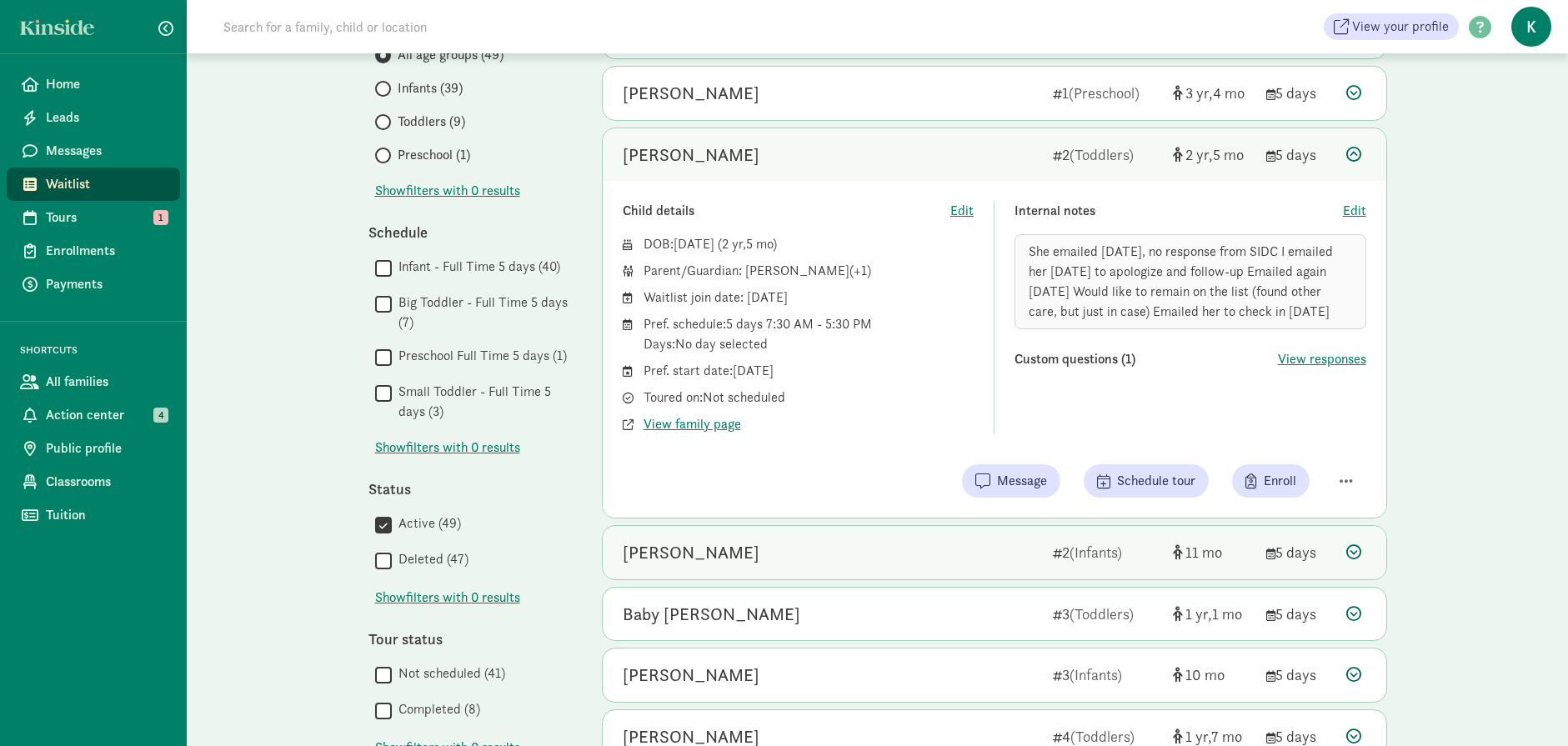
click at [1348, 548] on icon at bounding box center [1354, 552] width 15 height 15
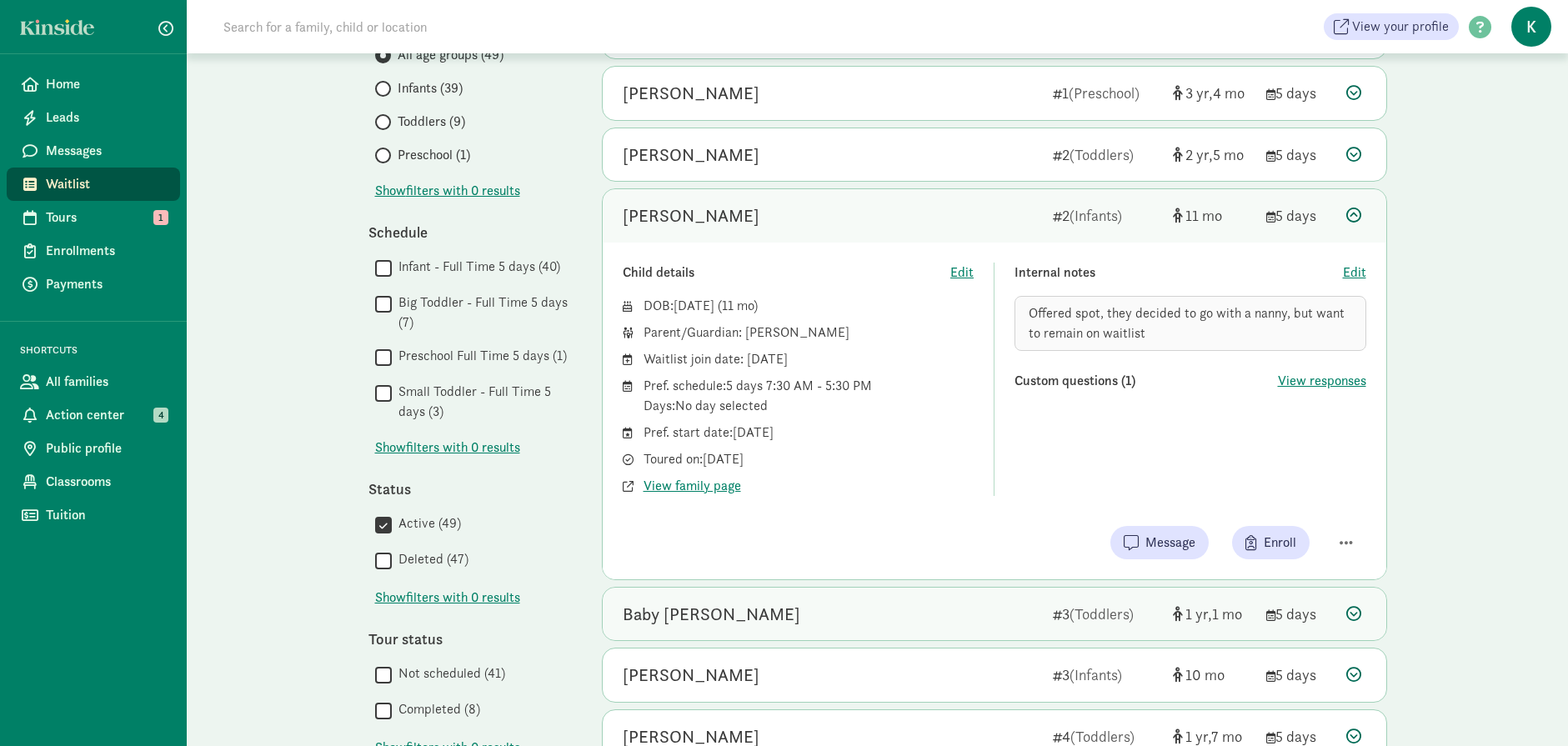
click at [1354, 611] on icon at bounding box center [1354, 613] width 15 height 15
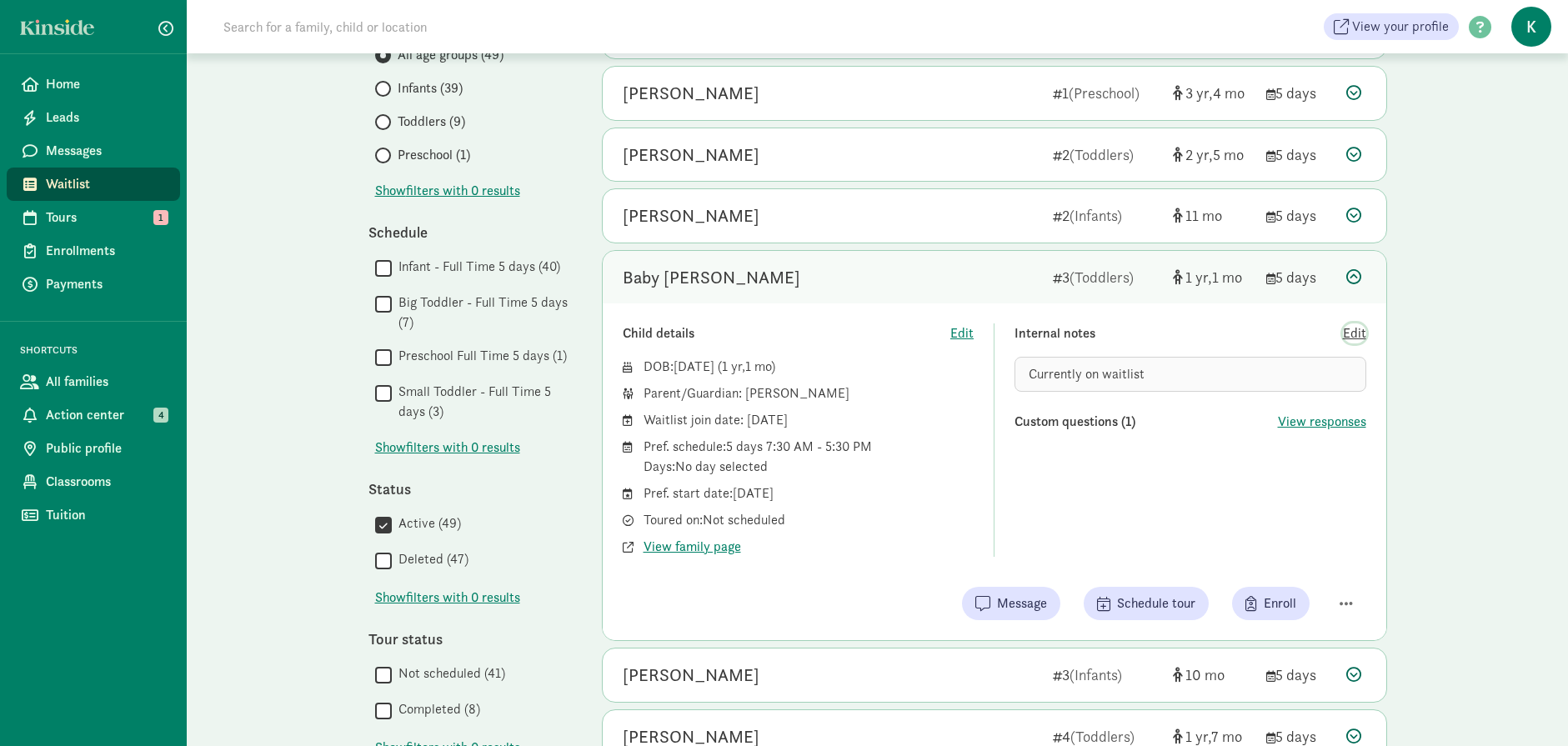
click at [1358, 335] on span "Edit" at bounding box center [1354, 332] width 24 height 20
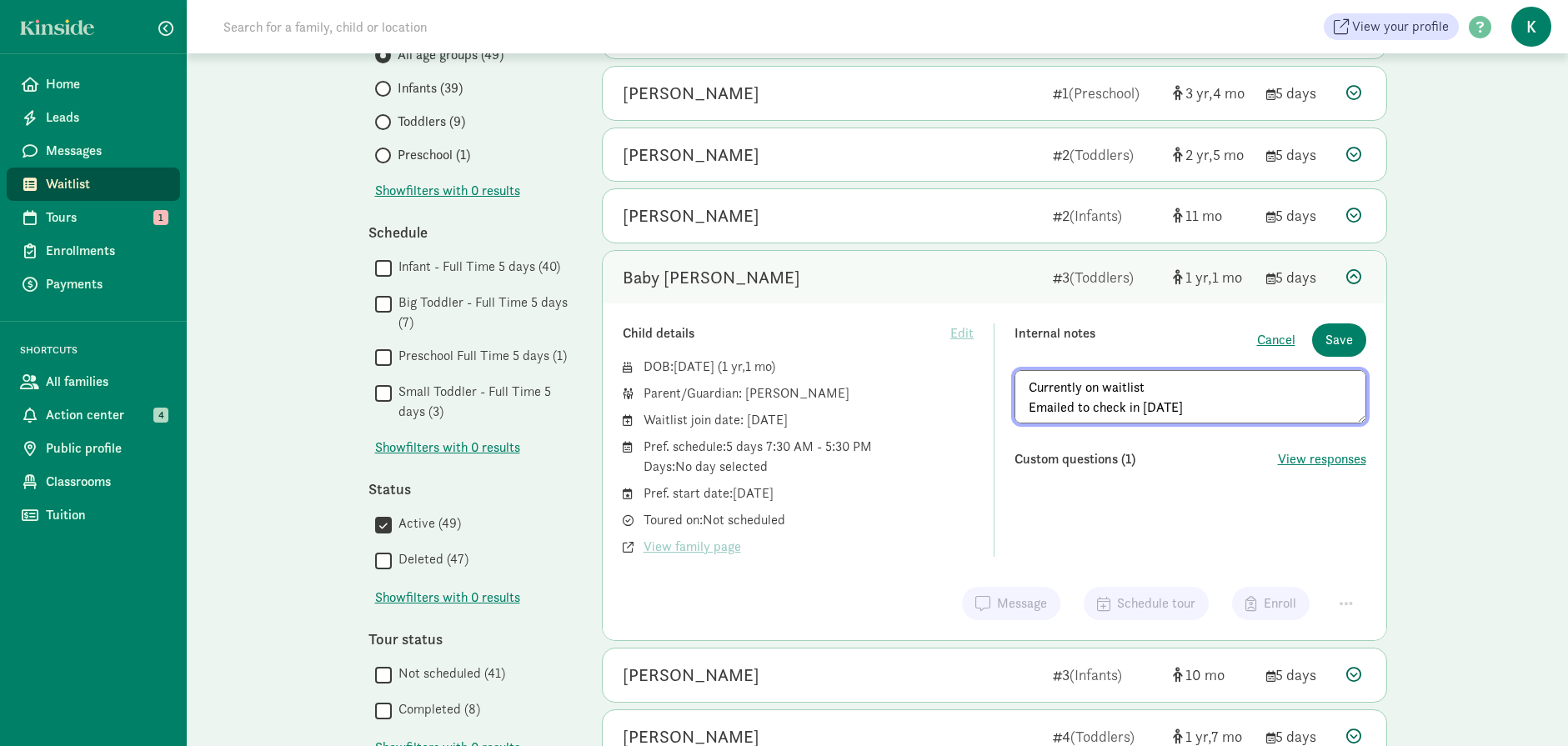
type textarea "Currently on waitlist Emailed to check in 8/18/25"
click at [1347, 348] on span "Save" at bounding box center [1339, 339] width 27 height 20
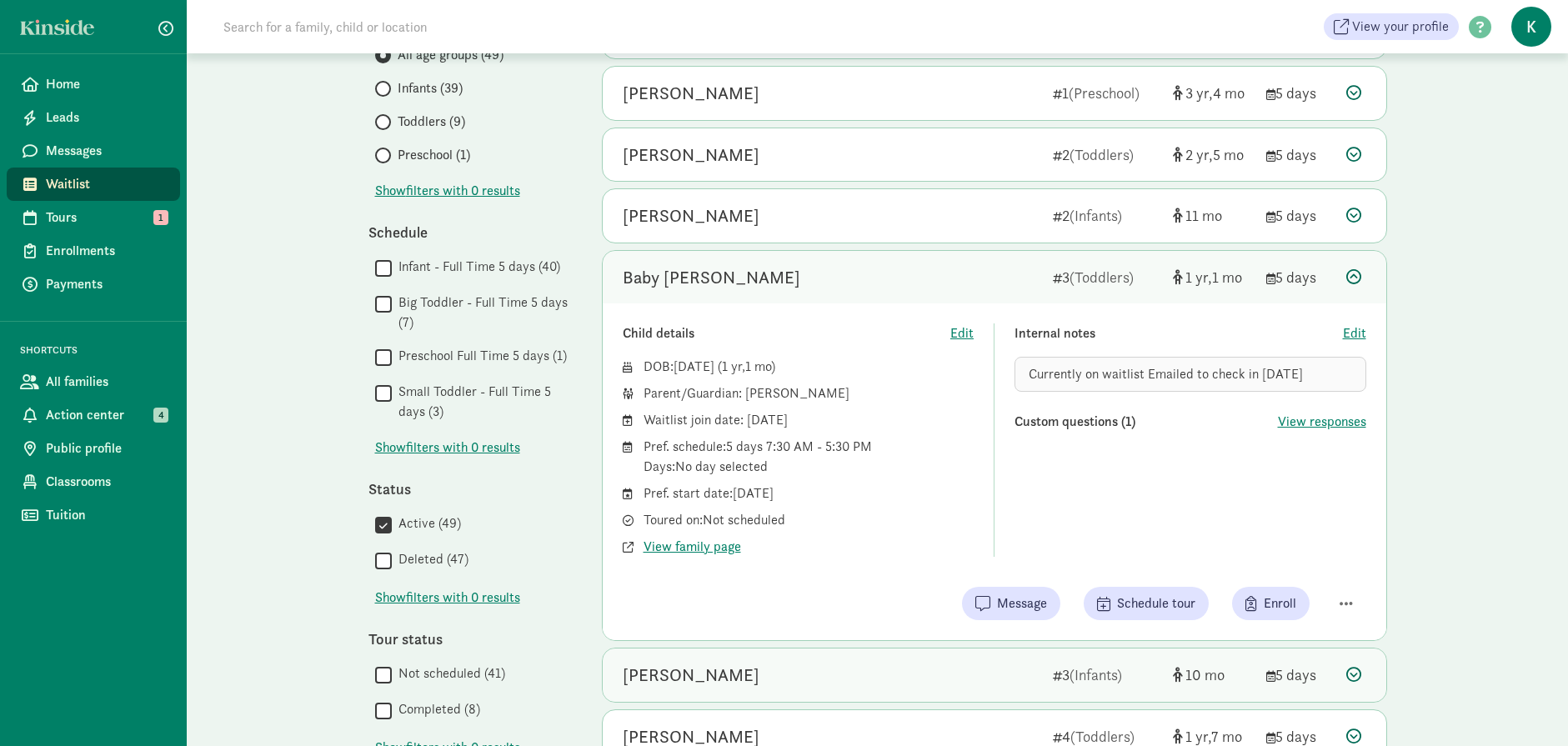
click at [1343, 670] on div "Nico Caldwell 3 (Infants) 10 5 days" at bounding box center [995, 674] width 784 height 54
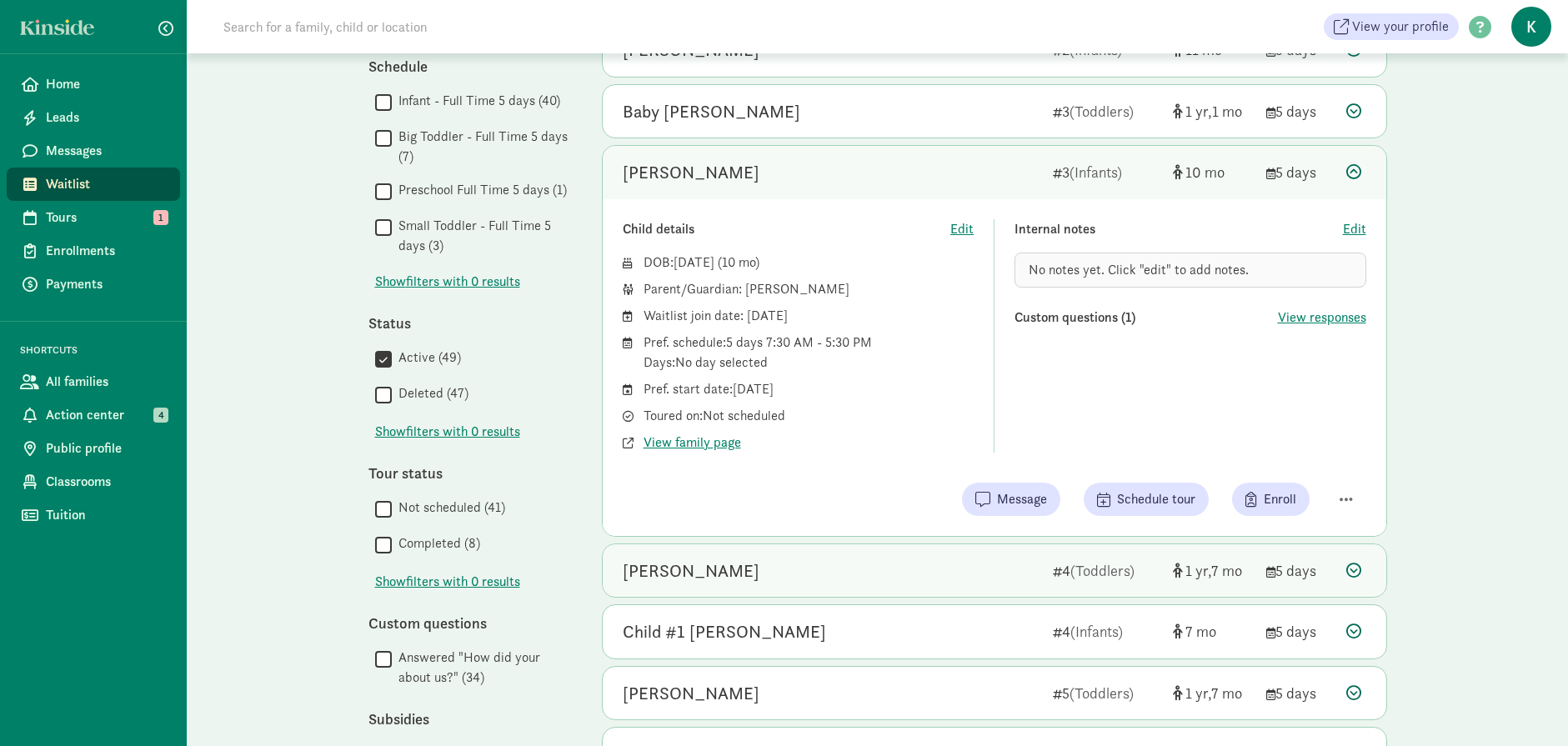
scroll to position [416, 0]
click at [1353, 561] on icon at bounding box center [1354, 569] width 15 height 15
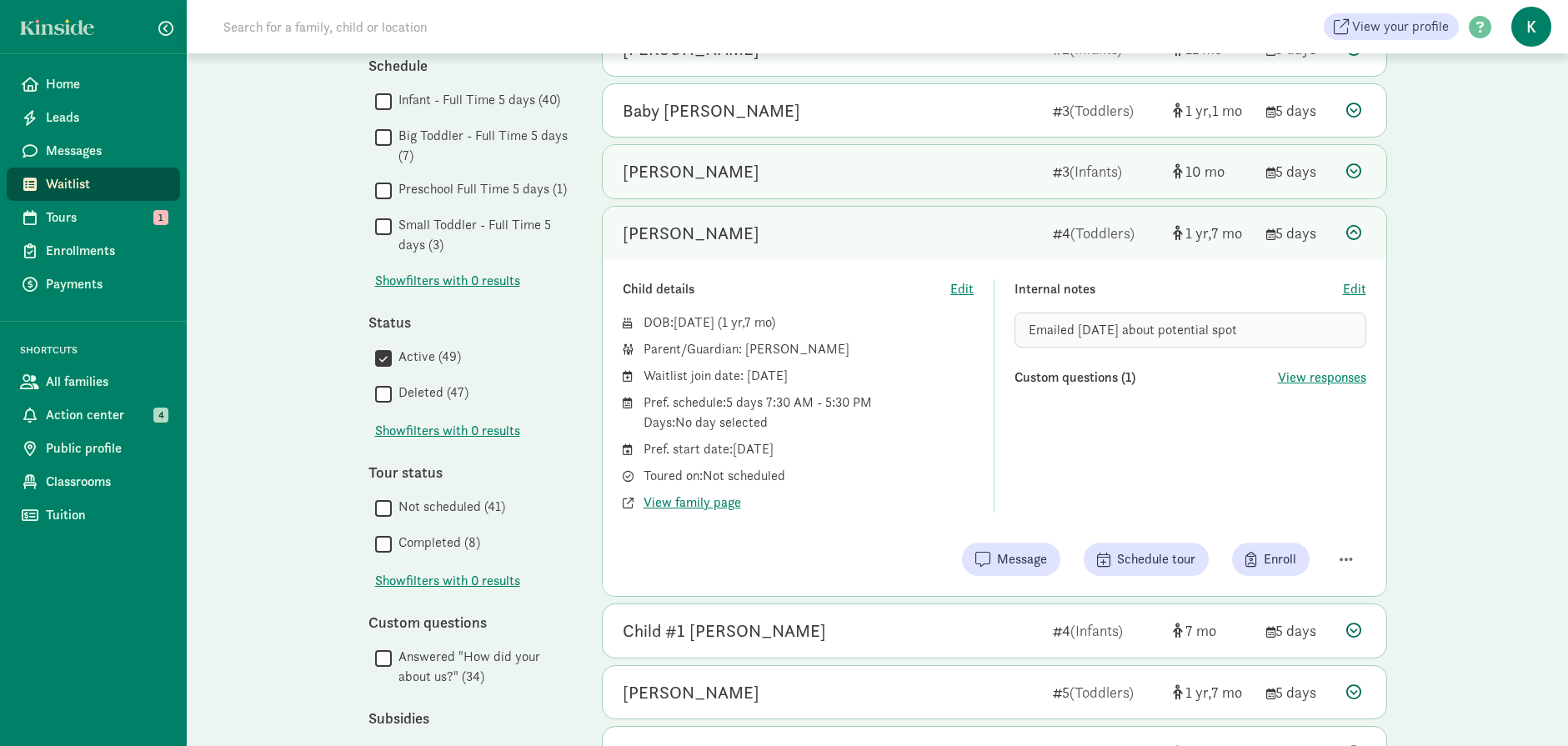
click at [1350, 164] on icon at bounding box center [1354, 170] width 15 height 15
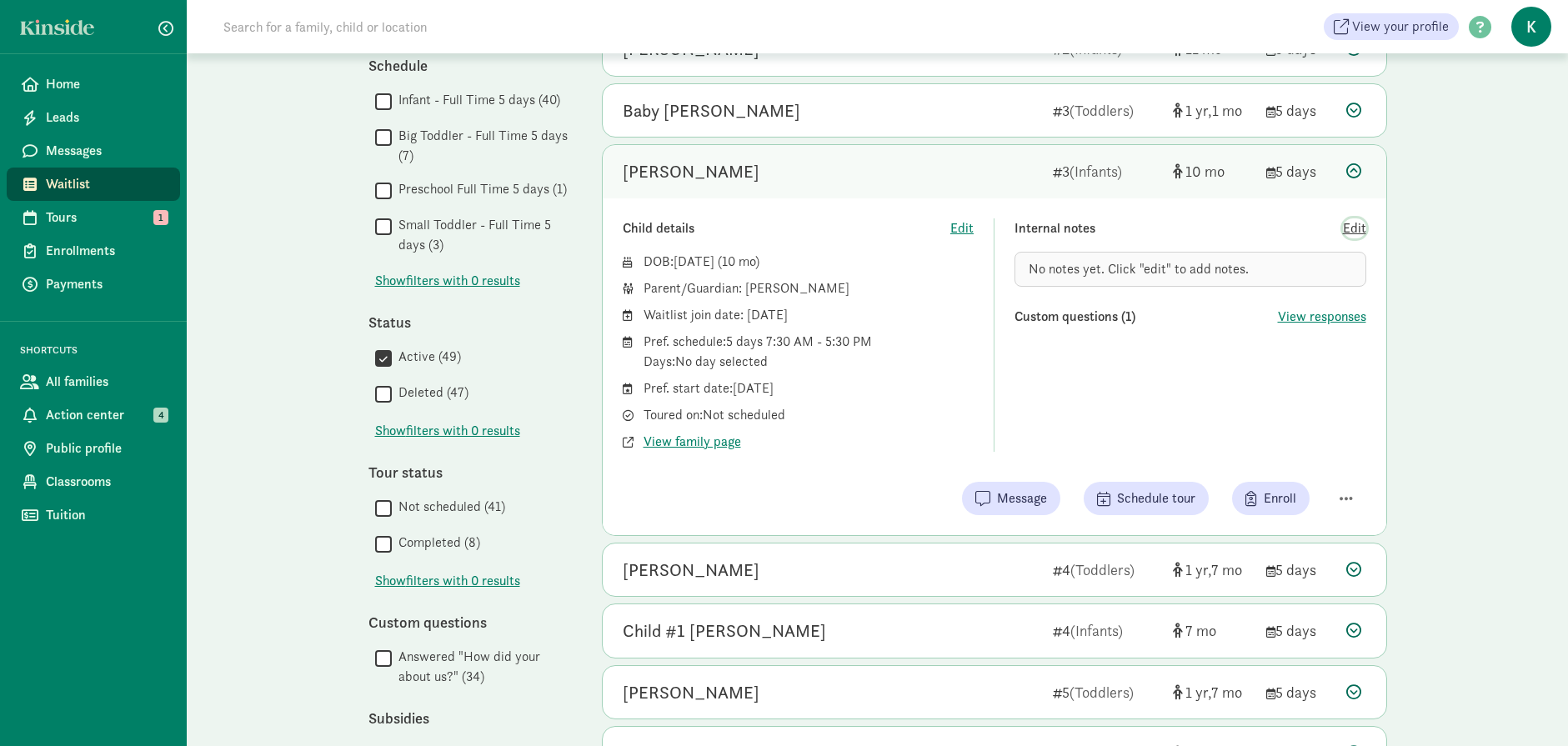
click at [1361, 225] on span "Edit" at bounding box center [1354, 228] width 24 height 20
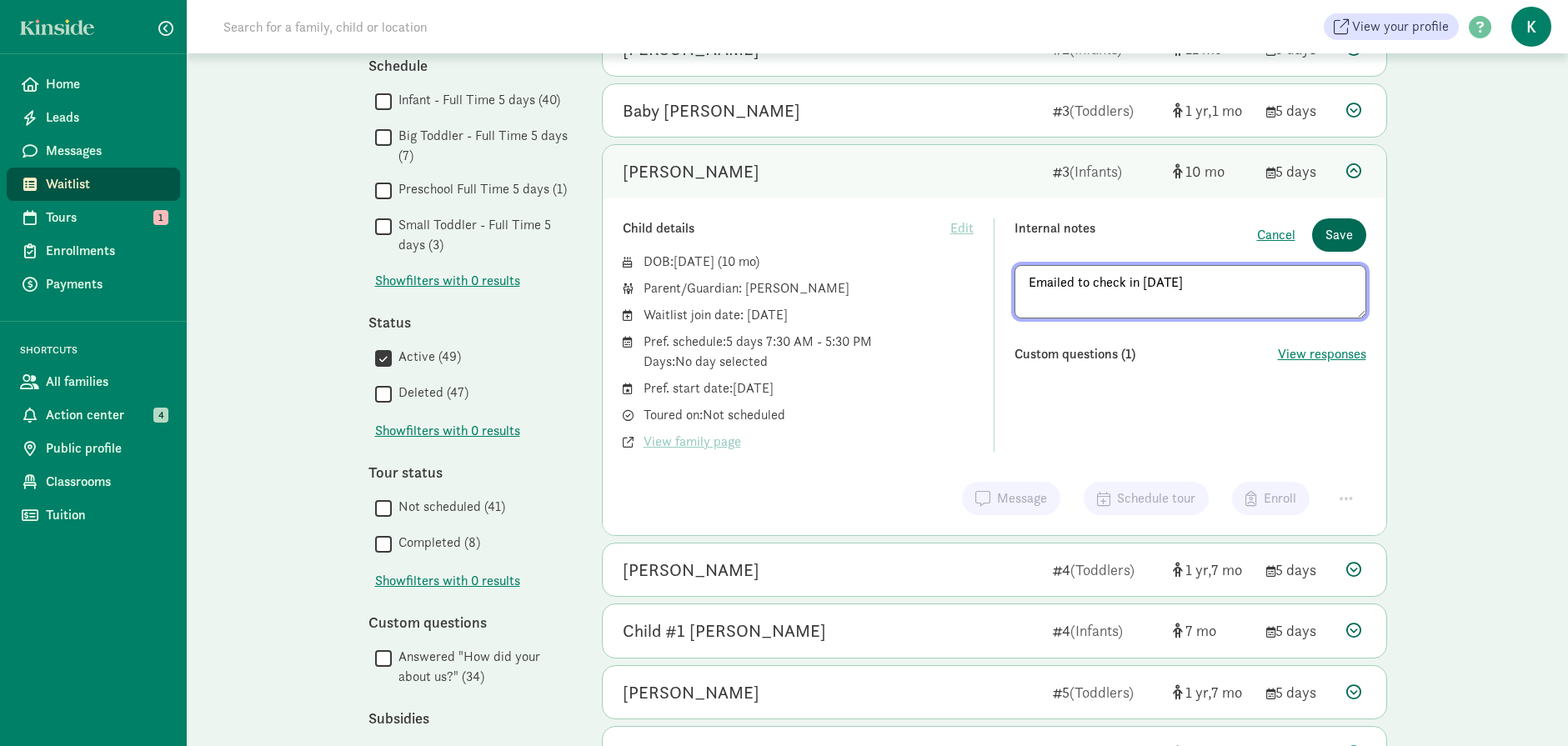
type textarea "Emailed to check in 8/18/25"
click at [1332, 243] on span "Save" at bounding box center [1339, 235] width 27 height 20
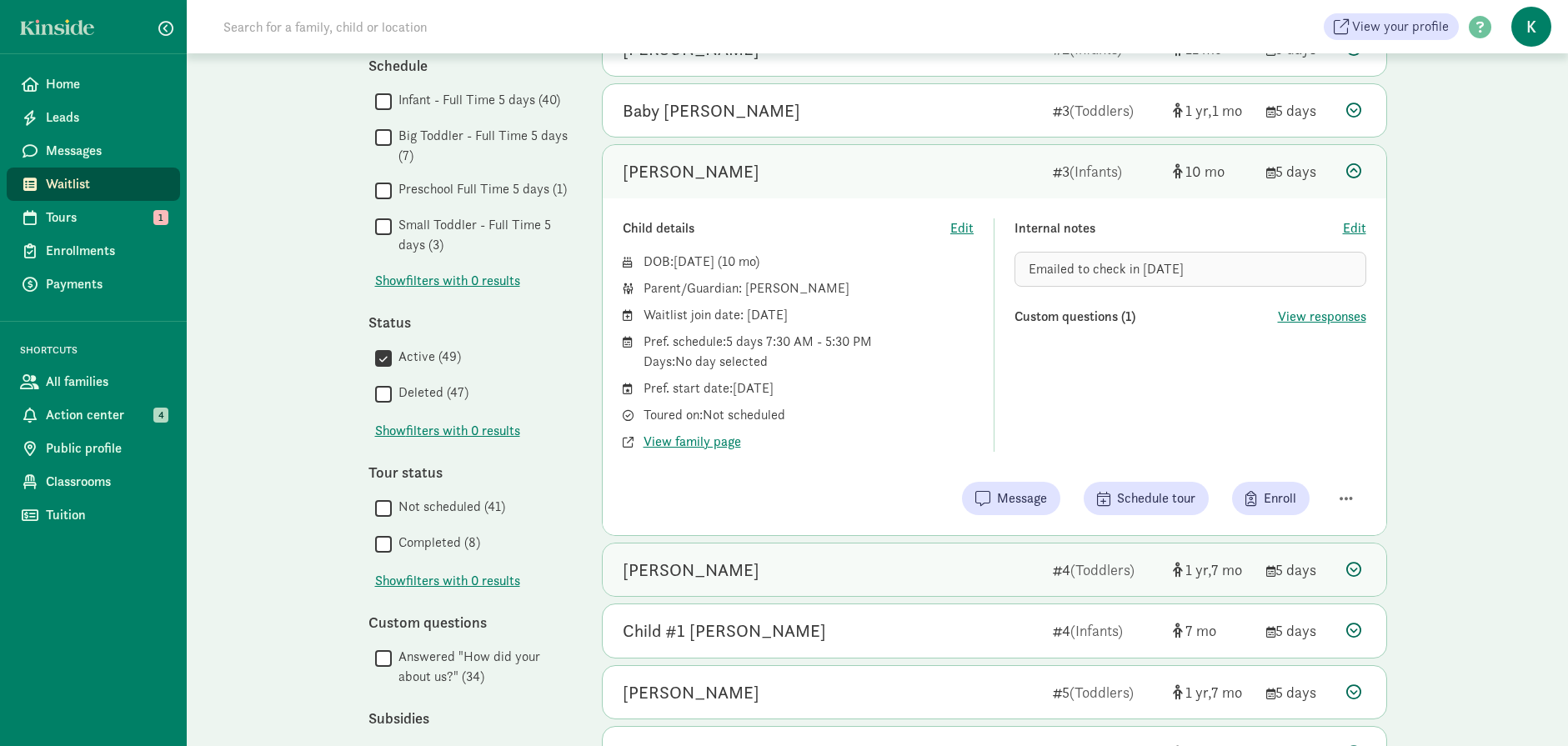
click at [1350, 573] on icon at bounding box center [1354, 569] width 15 height 15
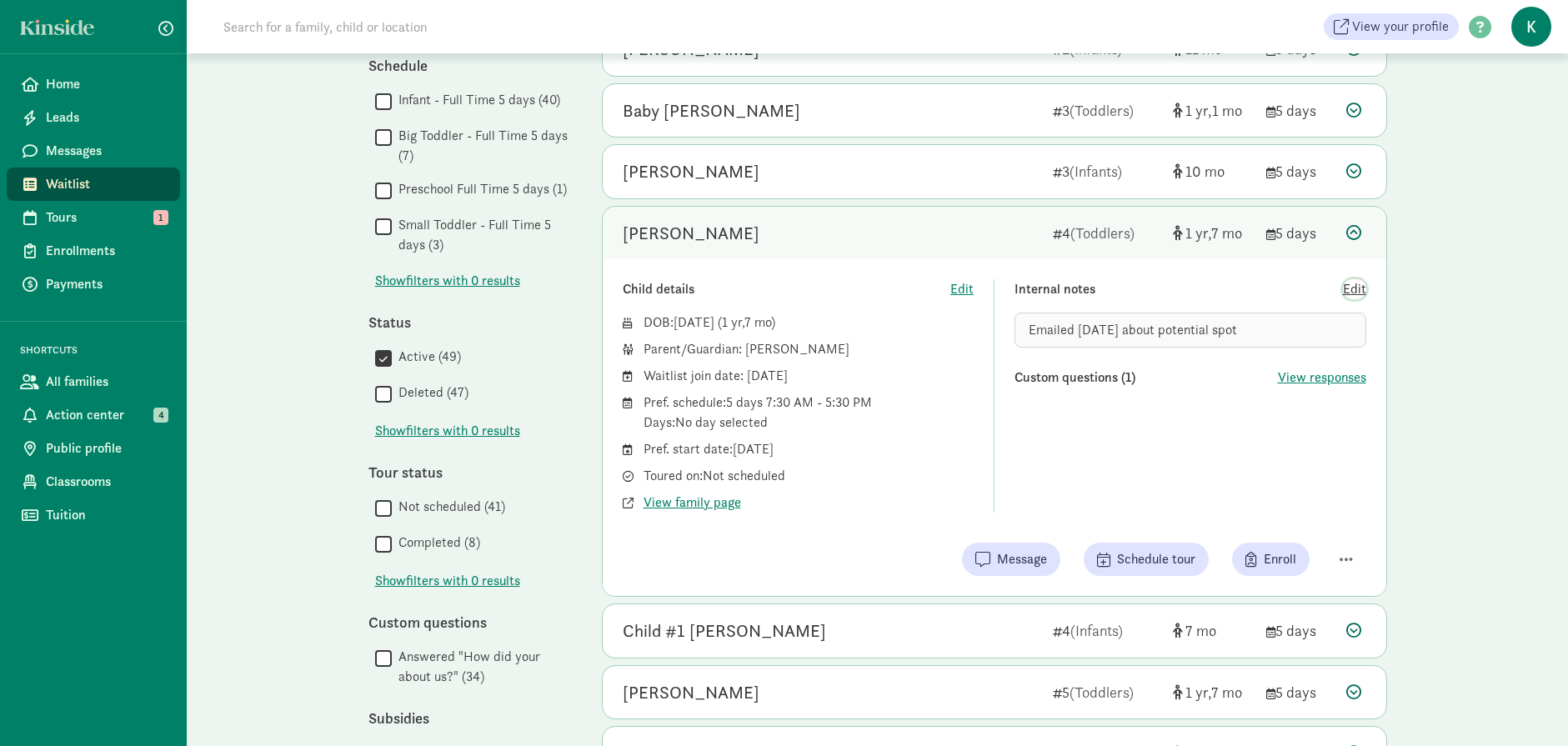
click at [1358, 292] on span "Edit" at bounding box center [1354, 288] width 24 height 20
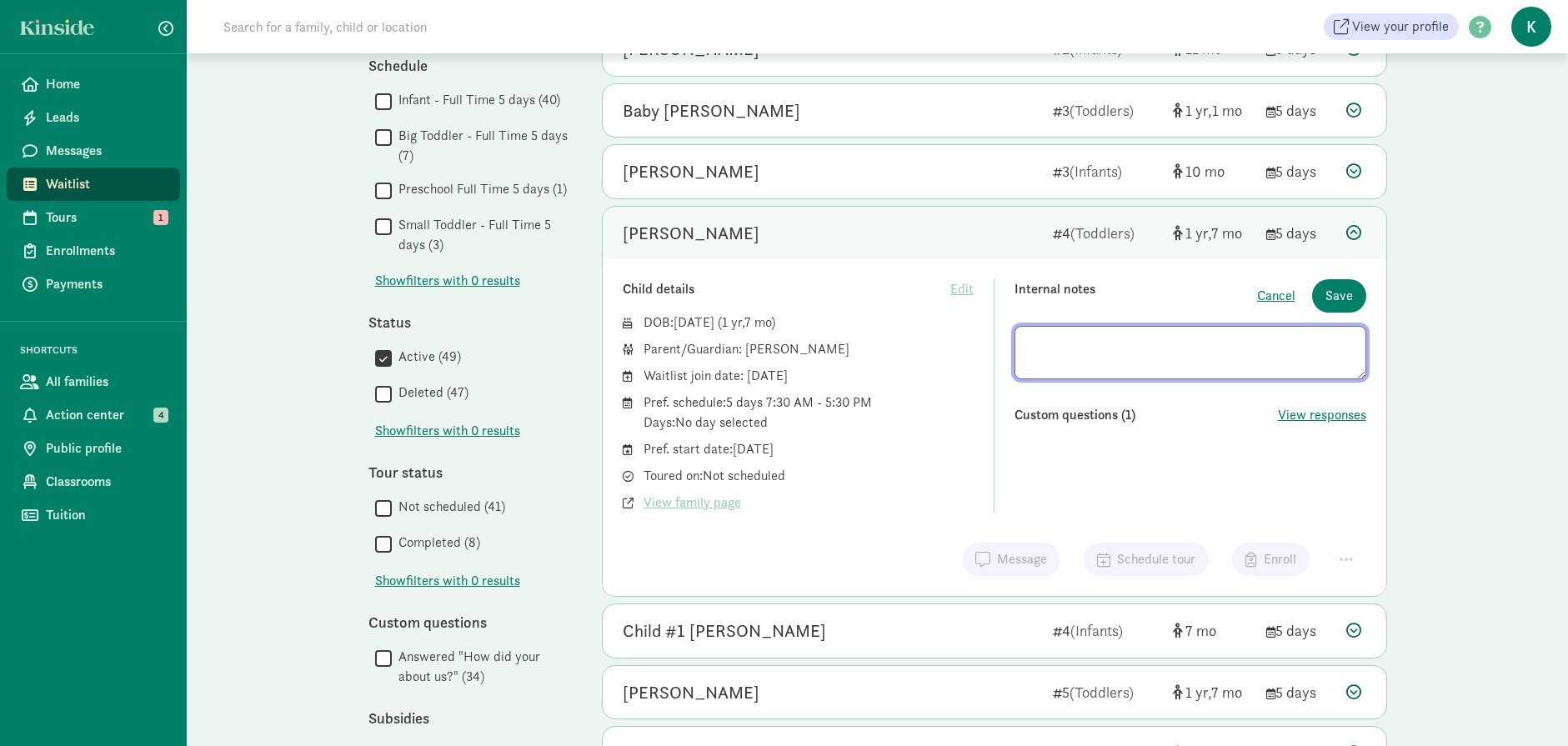
click at [1276, 379] on textarea at bounding box center [1190, 352] width 351 height 54
click at [1266, 365] on textarea at bounding box center [1190, 352] width 351 height 54
type textarea "Emailed 9/25/24 about potential spot Emailed to check in 8/18/25"
click at [1352, 292] on span "Save" at bounding box center [1339, 295] width 27 height 20
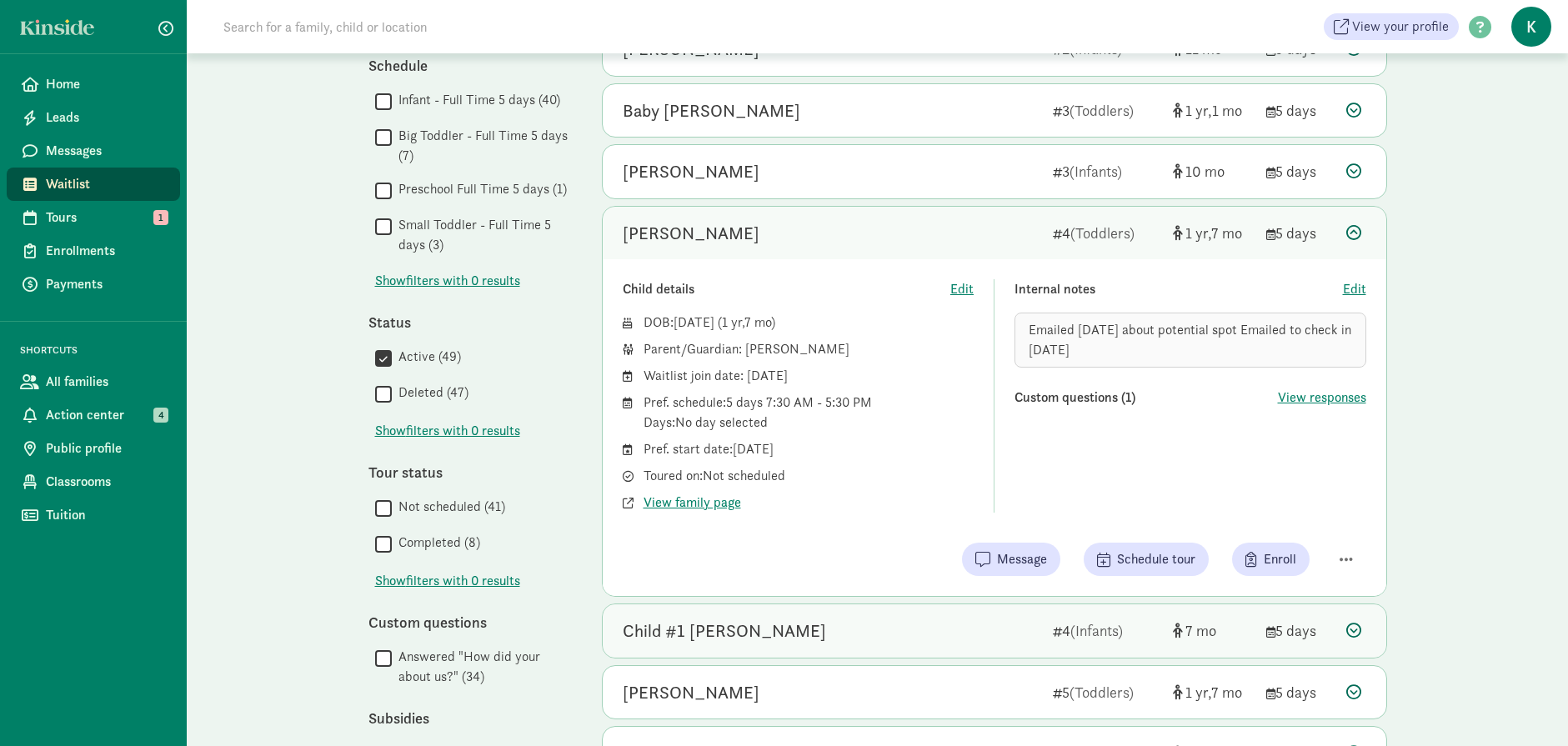
click at [1352, 629] on icon at bounding box center [1354, 630] width 15 height 15
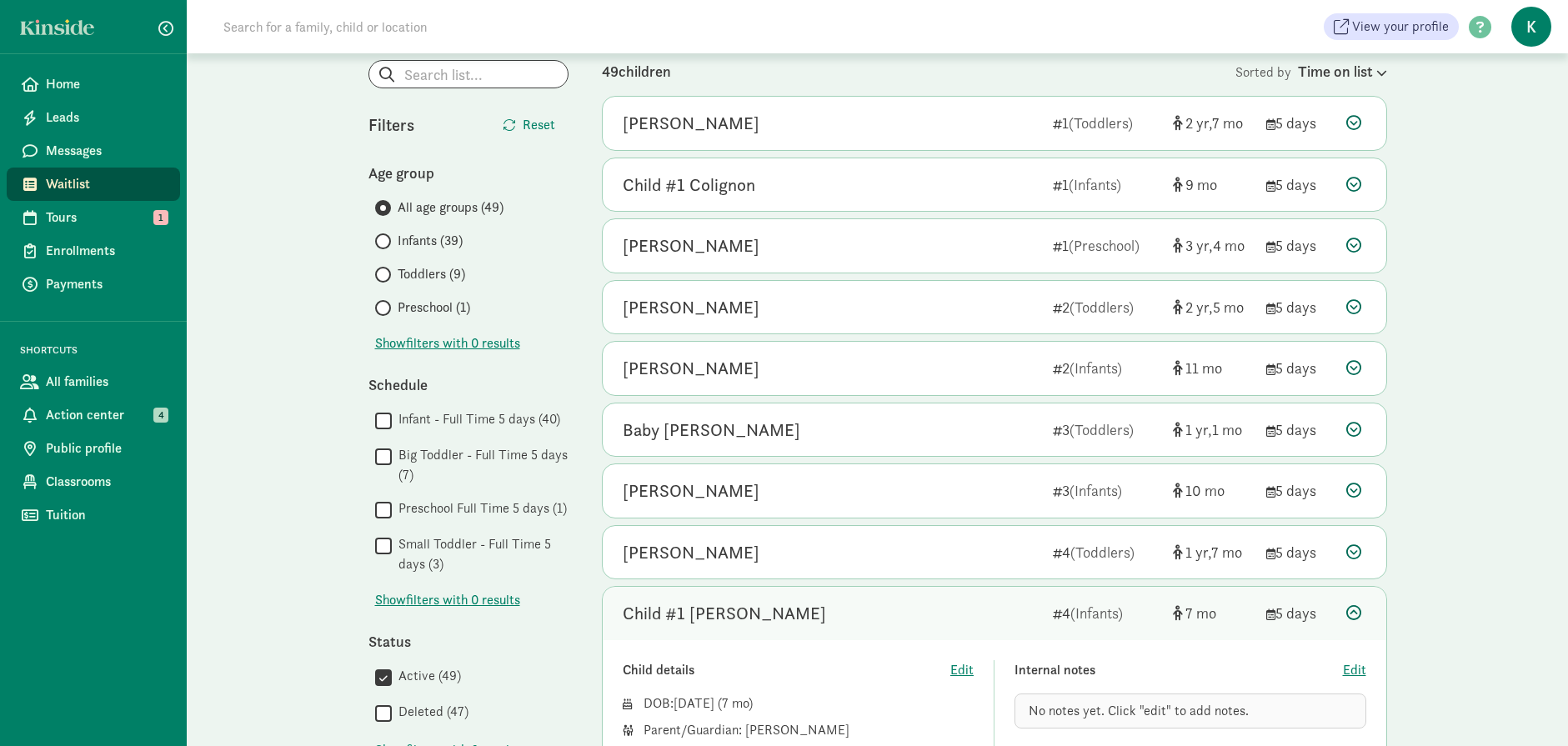
scroll to position [83, 0]
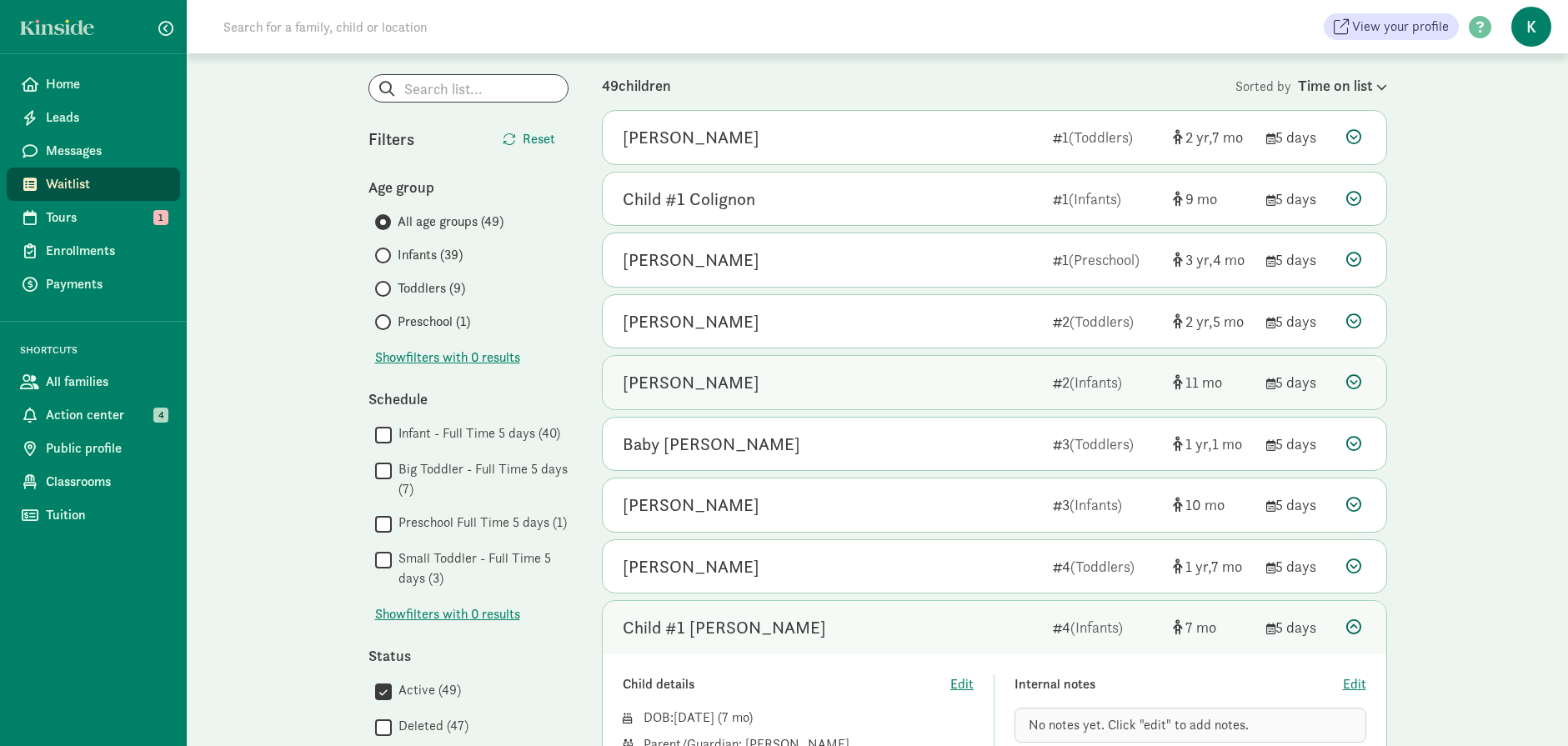
click at [1354, 379] on icon at bounding box center [1354, 381] width 15 height 15
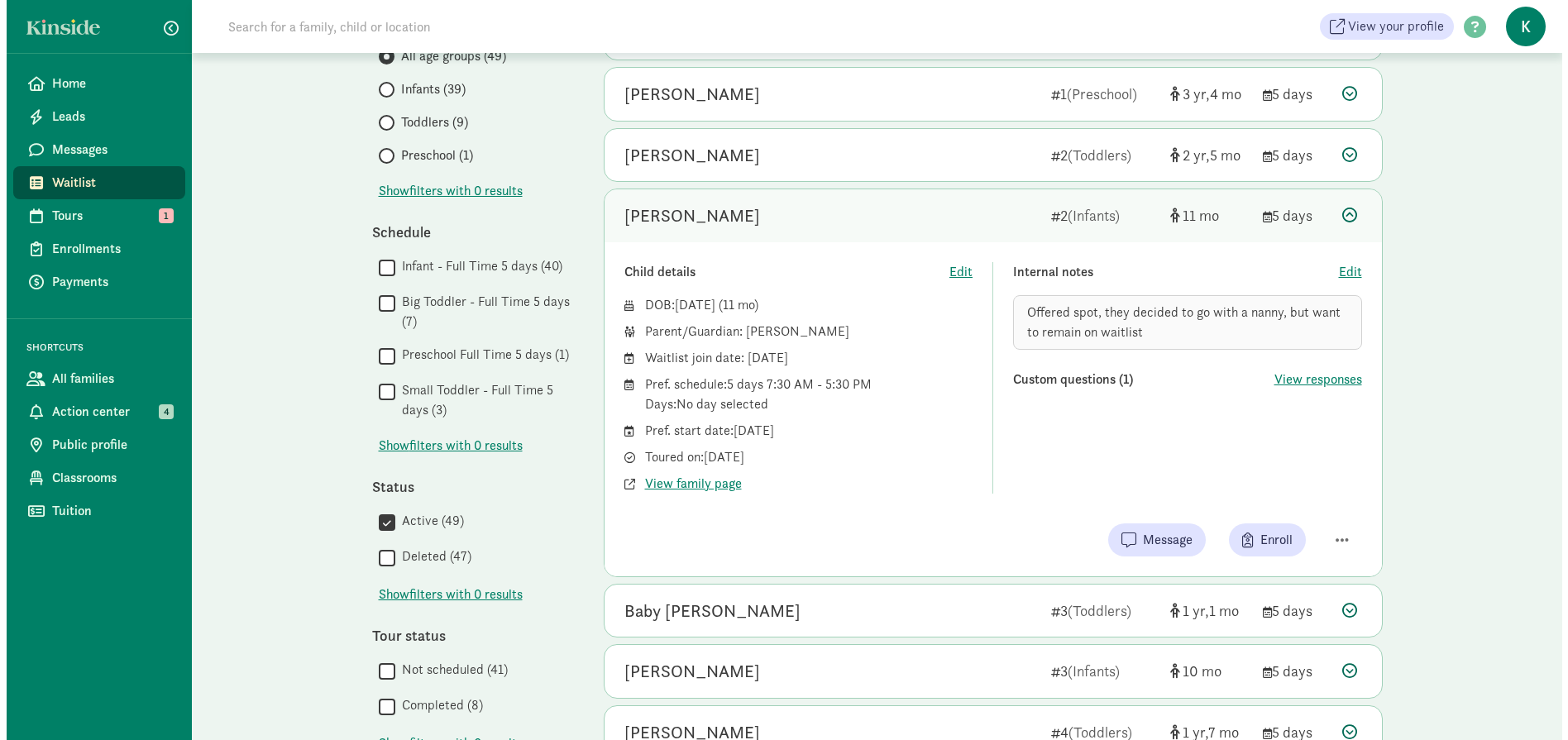
scroll to position [248, 0]
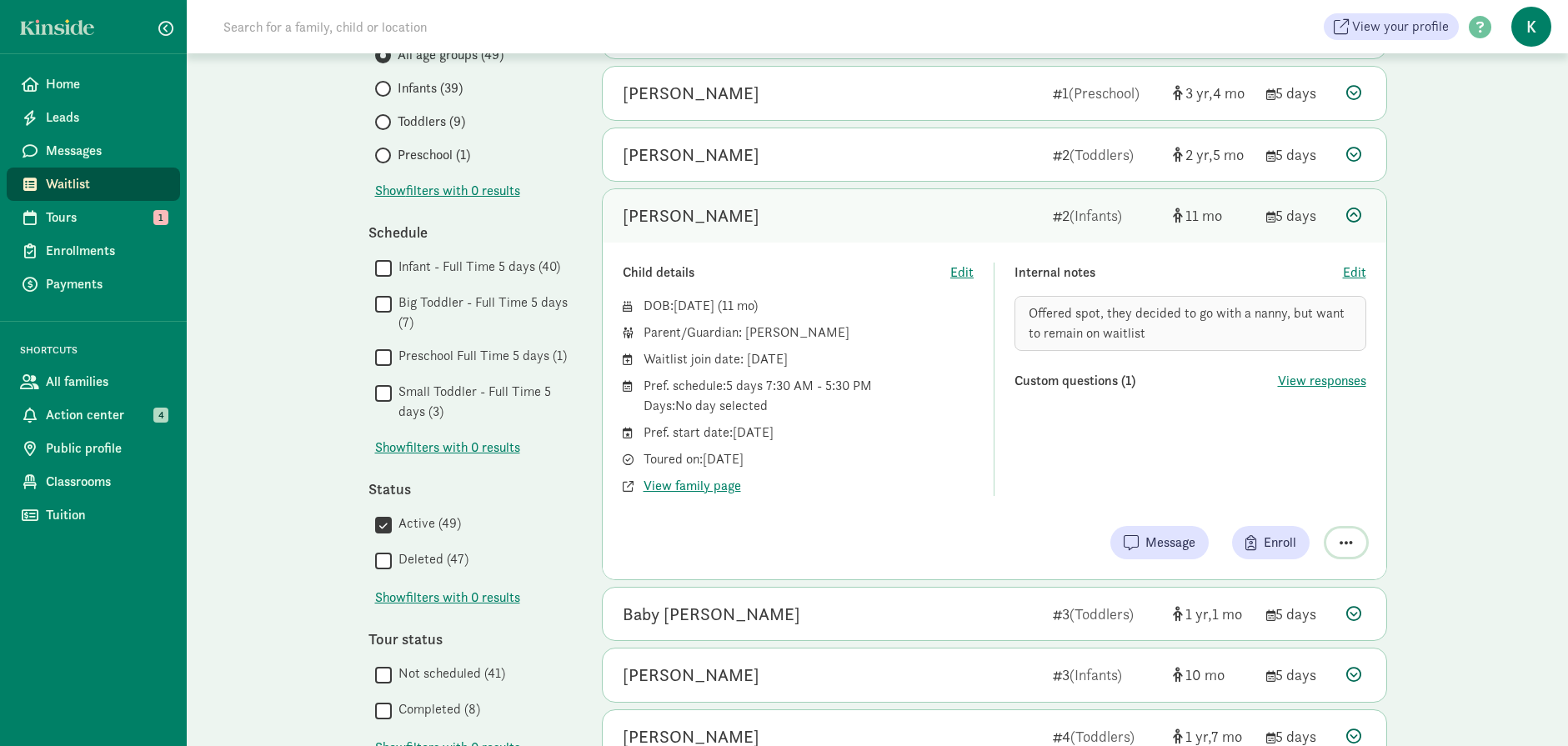
click at [1343, 539] on span "button" at bounding box center [1347, 543] width 13 height 15
click at [1280, 500] on div "Remove from list" at bounding box center [1287, 499] width 129 height 20
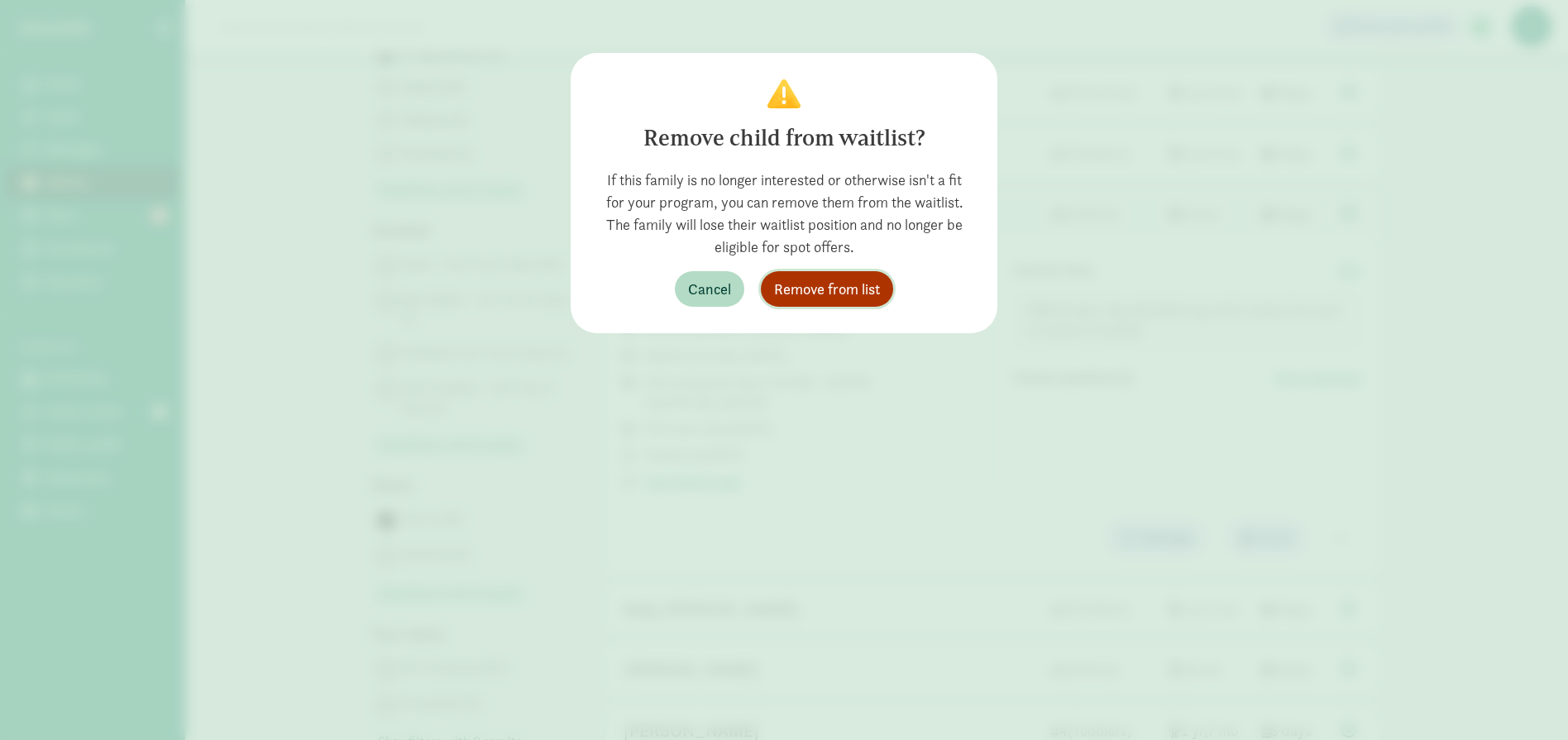
click at [823, 289] on span "Remove from list" at bounding box center [826, 289] width 106 height 22
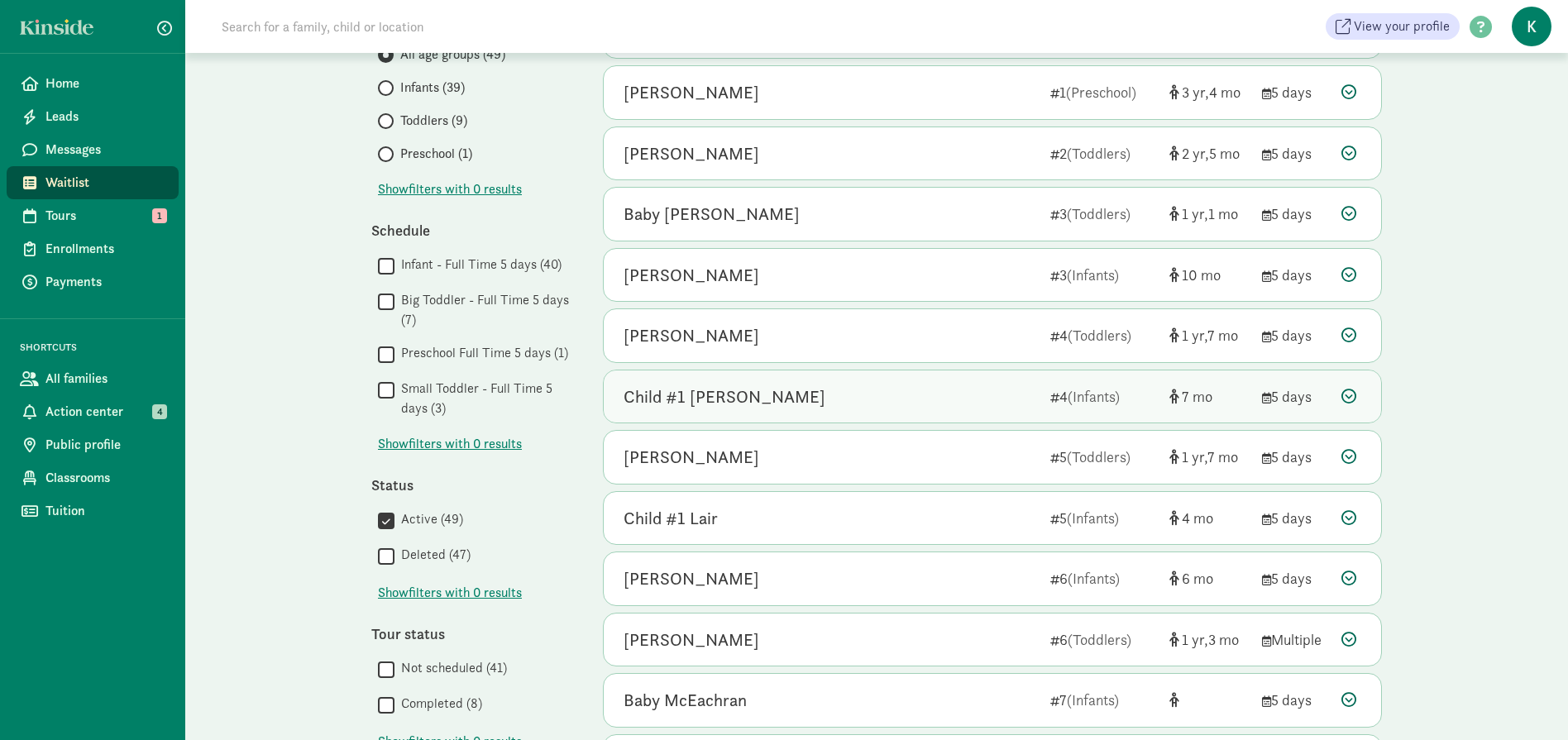
click at [1346, 395] on icon at bounding box center [1348, 396] width 15 height 15
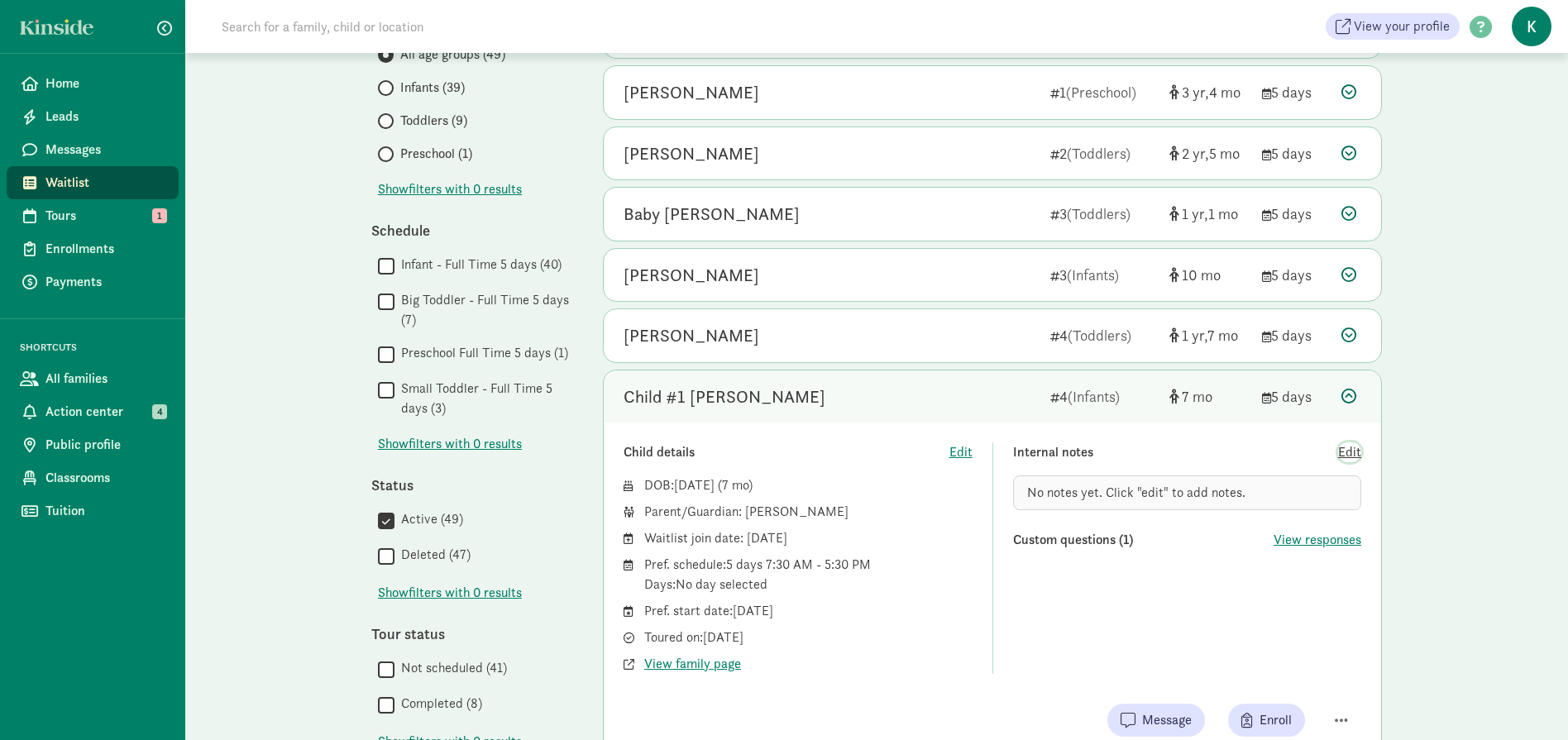
click at [1351, 456] on span "Edit" at bounding box center [1349, 451] width 23 height 20
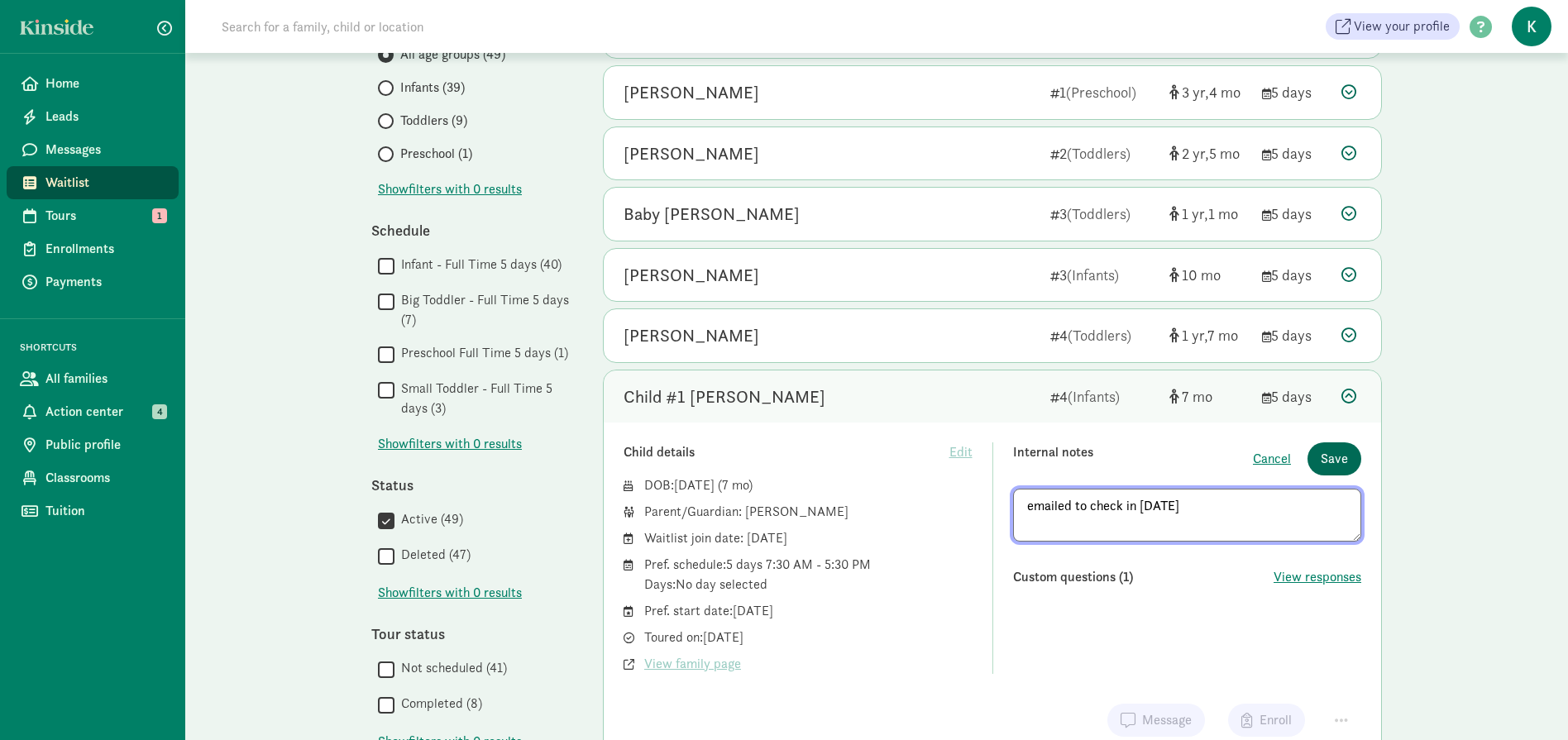
type textarea "emailed to check in 8/18/25"
click at [1349, 455] on button "Save" at bounding box center [1334, 458] width 54 height 33
